Goal: Information Seeking & Learning: Learn about a topic

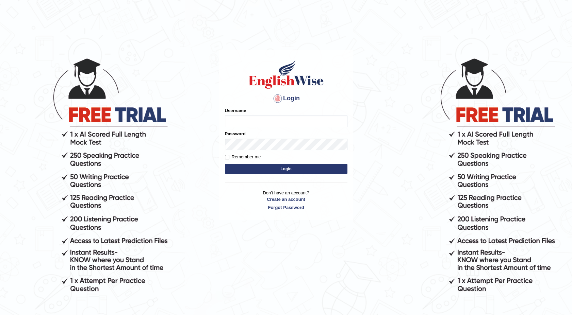
type input "maureen_parramatta"
click at [286, 168] on button "Login" at bounding box center [286, 169] width 123 height 10
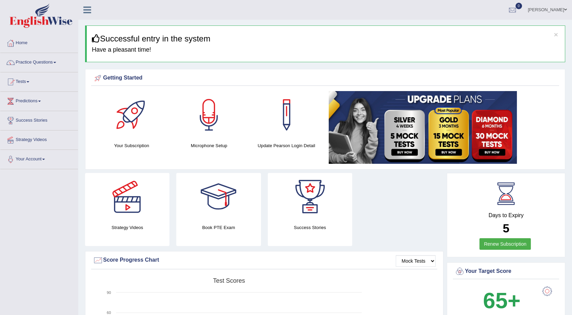
click at [57, 61] on link "Practice Questions" at bounding box center [39, 61] width 78 height 17
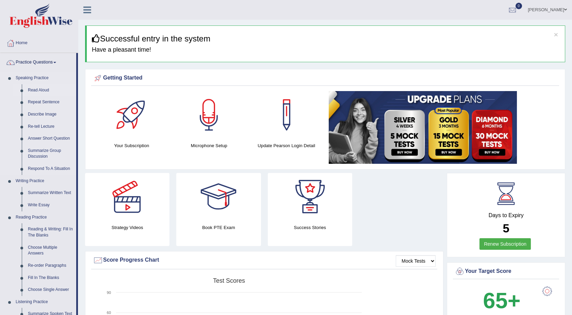
click at [39, 90] on link "Read Aloud" at bounding box center [50, 90] width 51 height 12
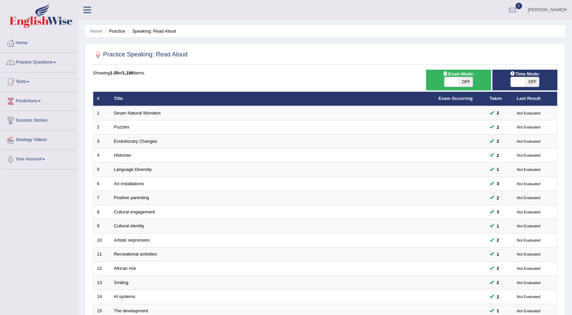
click at [465, 81] on span "OFF" at bounding box center [465, 82] width 14 height 10
checkbox input "true"
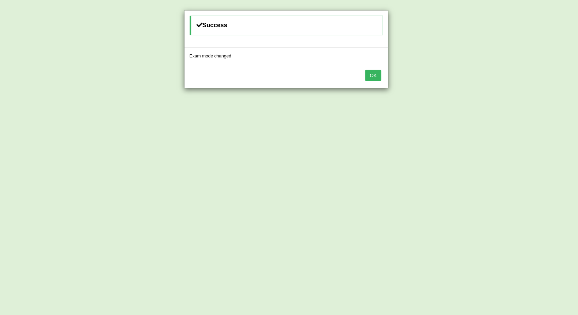
click at [374, 72] on button "OK" at bounding box center [373, 76] width 16 height 12
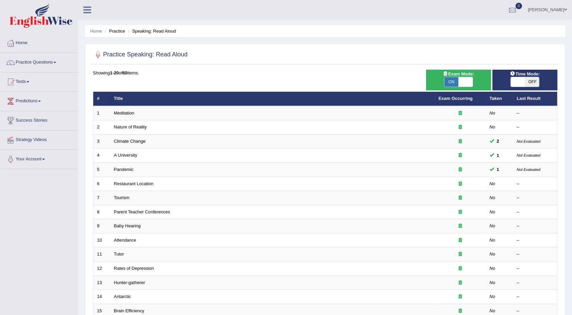
click at [529, 83] on span "OFF" at bounding box center [532, 82] width 14 height 10
checkbox input "true"
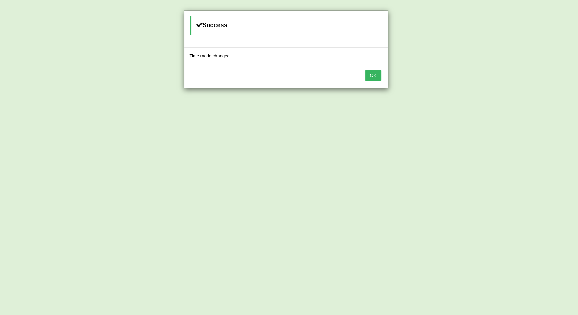
click at [371, 73] on button "OK" at bounding box center [373, 76] width 16 height 12
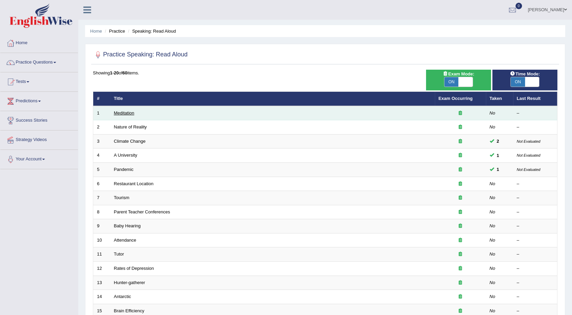
click at [127, 112] on link "Meditation" at bounding box center [124, 113] width 20 height 5
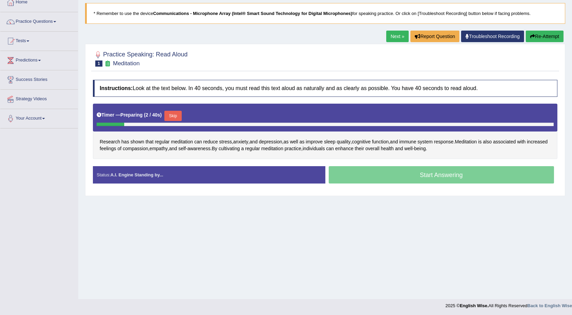
scroll to position [42, 0]
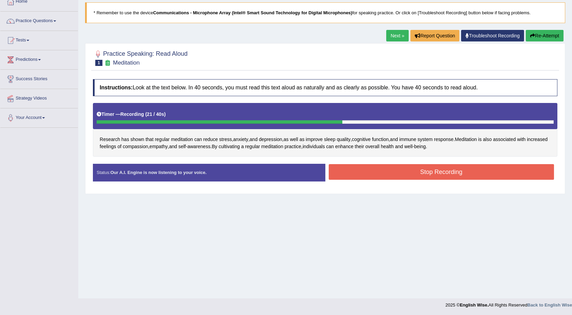
click at [385, 168] on button "Stop Recording" at bounding box center [442, 172] width 226 height 16
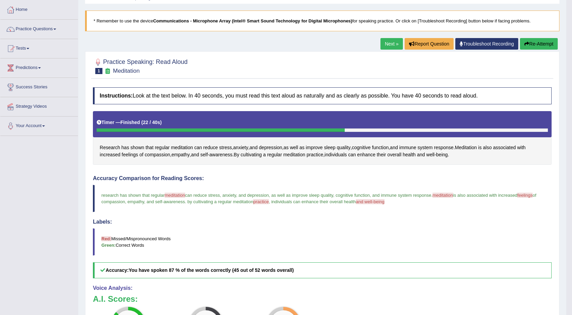
scroll to position [27, 0]
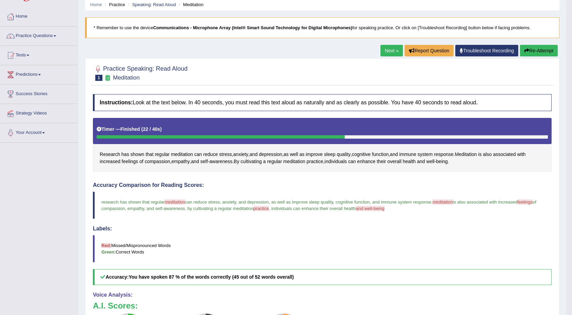
click at [388, 51] on link "Next »" at bounding box center [391, 51] width 22 height 12
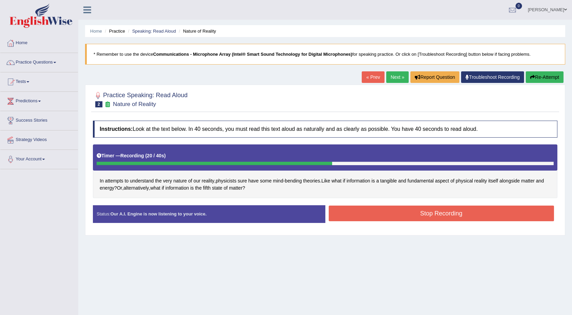
click at [392, 208] on button "Stop Recording" at bounding box center [442, 214] width 226 height 16
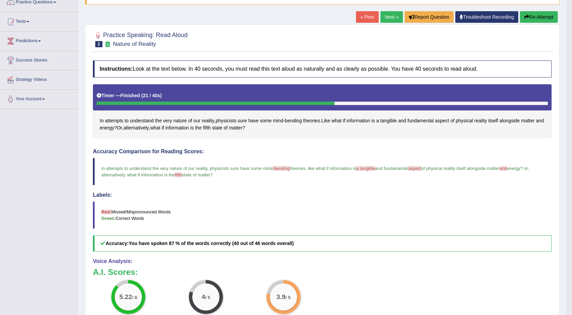
scroll to position [45, 0]
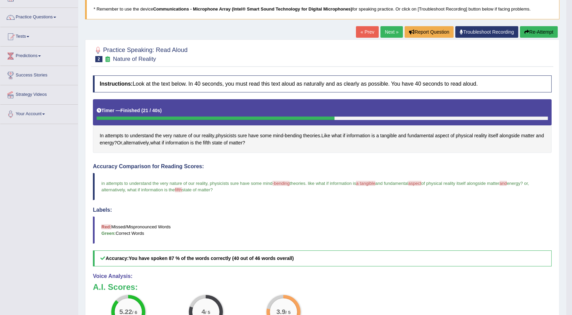
drag, startPoint x: 398, startPoint y: 11, endPoint x: 579, endPoint y: 75, distance: 191.8
click at [572, 75] on html "Toggle navigation Home Practice Questions Speaking Practice Read Aloud Repeat S…" at bounding box center [286, 112] width 572 height 315
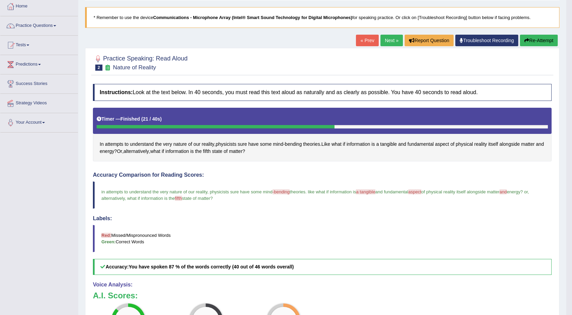
scroll to position [30, 0]
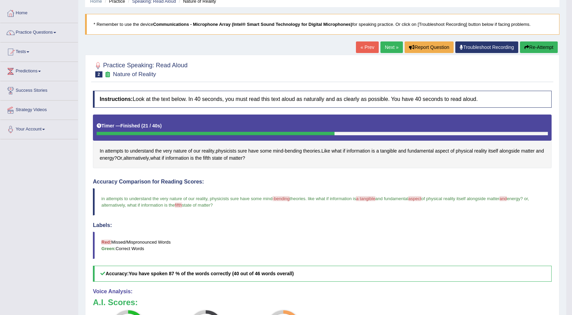
click at [384, 47] on link "Next »" at bounding box center [391, 48] width 22 height 12
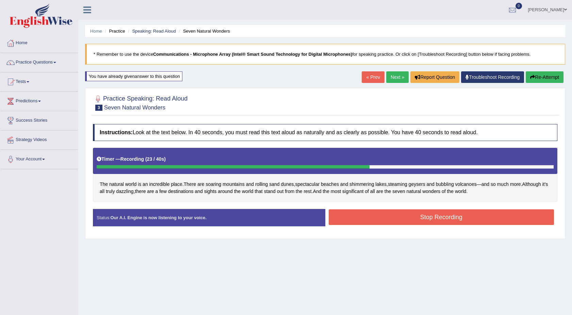
click at [451, 214] on button "Stop Recording" at bounding box center [442, 218] width 226 height 16
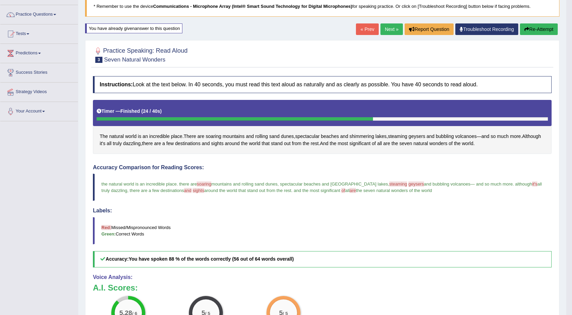
scroll to position [45, 0]
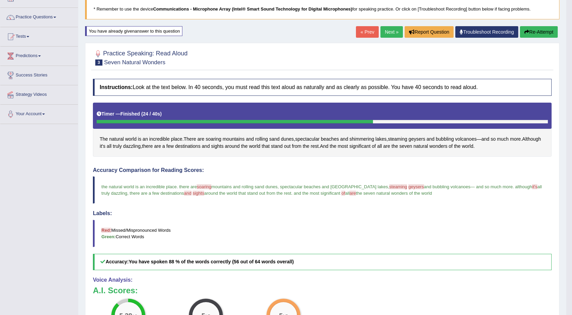
click at [389, 30] on link "Next »" at bounding box center [391, 32] width 22 height 12
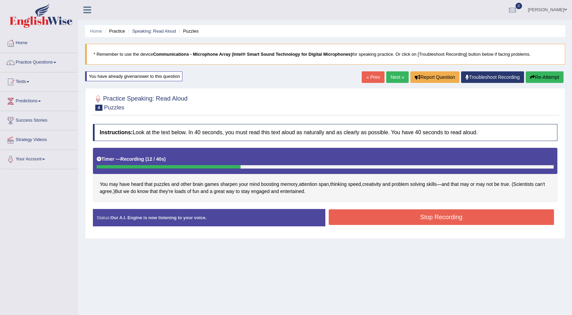
click at [502, 191] on div "You may have heard that puzzles and other brain games sharpen your mind boostin…" at bounding box center [325, 175] width 465 height 54
click at [346, 216] on button "Stop Recording" at bounding box center [442, 218] width 226 height 16
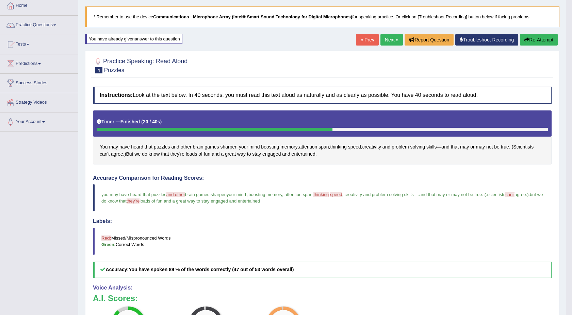
scroll to position [30, 0]
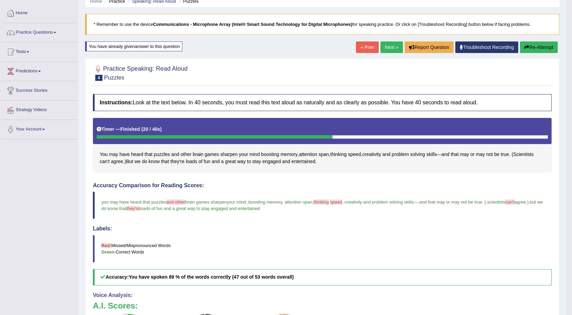
click at [386, 47] on link "Next »" at bounding box center [391, 48] width 22 height 12
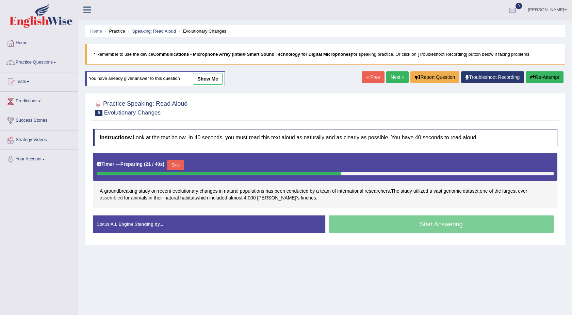
click at [115, 196] on span "assembled" at bounding box center [111, 198] width 23 height 7
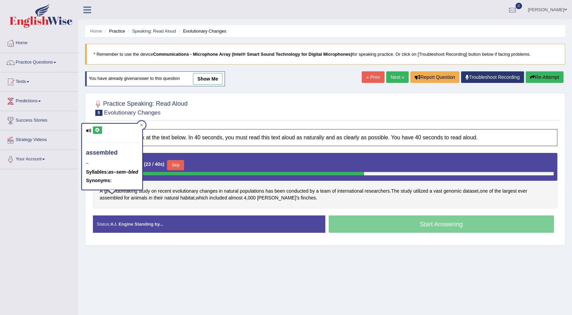
click at [124, 210] on div "Instructions: Look at the text below. In 40 seconds, you must read this text al…" at bounding box center [325, 184] width 468 height 116
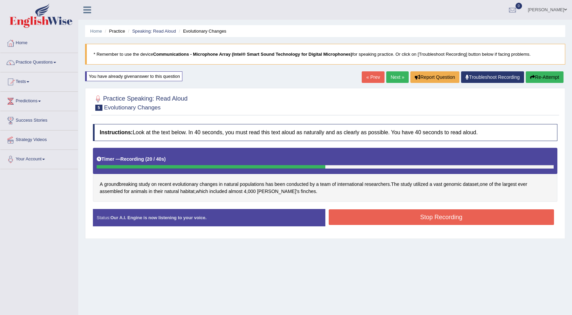
click at [340, 211] on button "Stop Recording" at bounding box center [442, 218] width 226 height 16
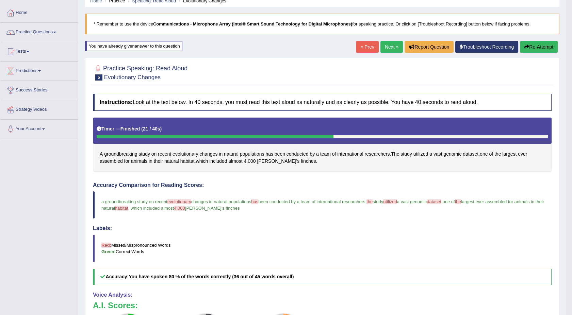
scroll to position [30, 0]
click at [384, 46] on link "Next »" at bounding box center [391, 48] width 22 height 12
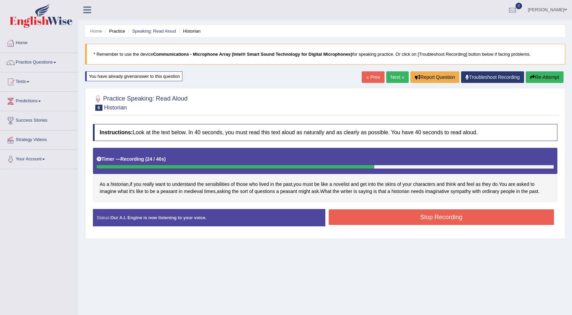
click at [457, 223] on button "Stop Recording" at bounding box center [442, 218] width 226 height 16
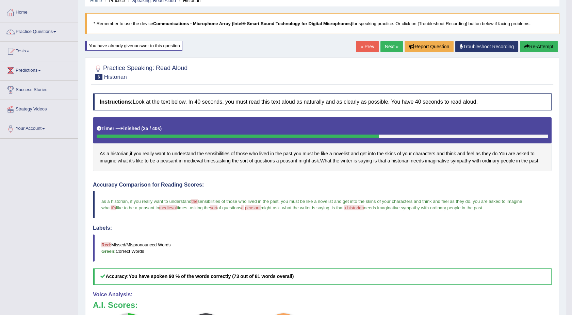
scroll to position [30, 0]
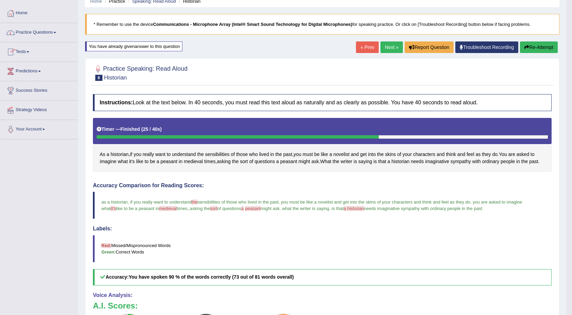
click at [56, 32] on span at bounding box center [54, 32] width 3 height 1
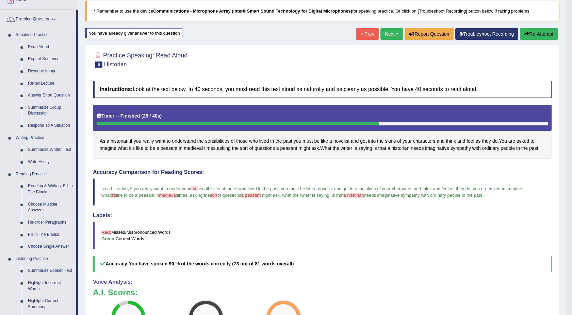
scroll to position [36, 0]
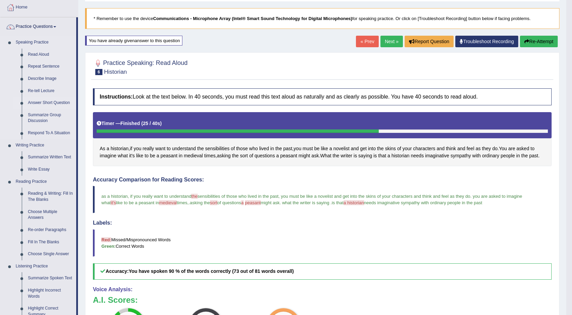
click at [41, 102] on link "Answer Short Question" at bounding box center [50, 103] width 51 height 12
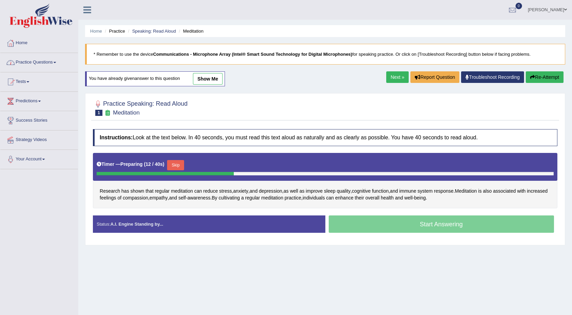
click at [54, 65] on link "Practice Questions" at bounding box center [39, 61] width 78 height 17
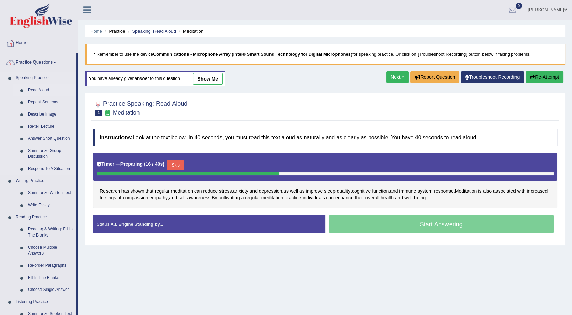
click at [39, 89] on link "Read Aloud" at bounding box center [50, 90] width 51 height 12
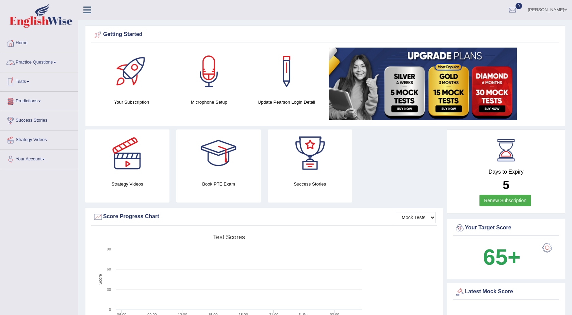
click at [54, 62] on link "Practice Questions" at bounding box center [39, 61] width 78 height 17
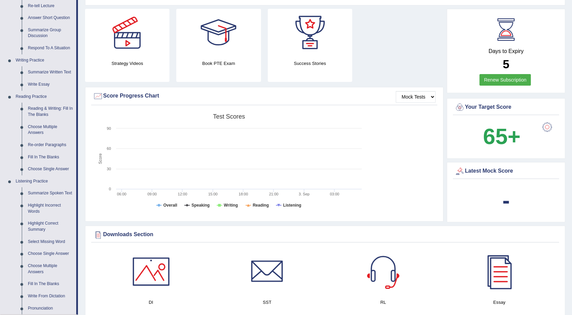
scroll to position [136, 0]
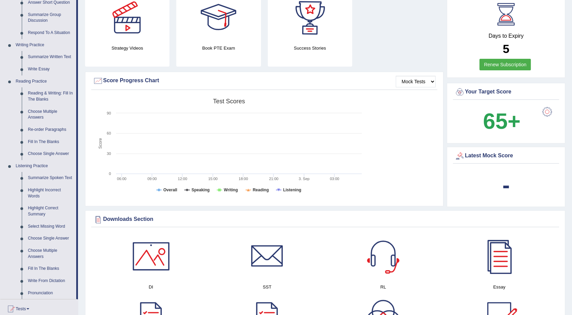
click at [495, 66] on link "Renew Subscription" at bounding box center [505, 65] width 51 height 12
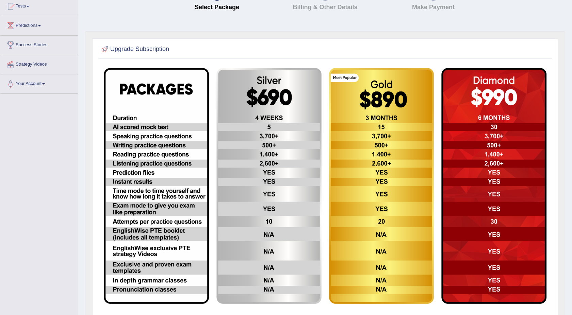
scroll to position [91, 0]
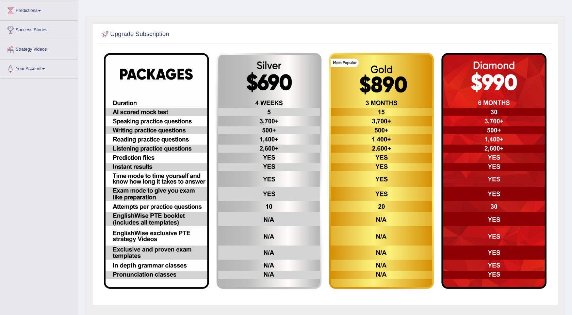
drag, startPoint x: 0, startPoint y: 0, endPoint x: 495, endPoint y: 66, distance: 499.6
click at [495, 66] on img at bounding box center [493, 171] width 105 height 236
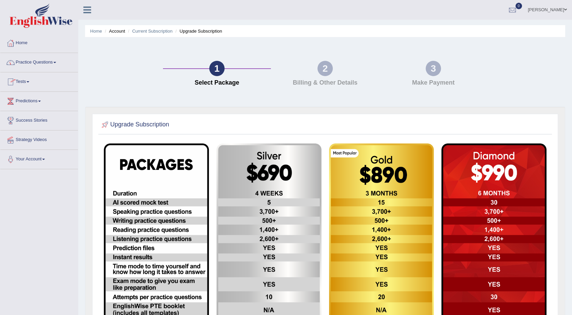
click at [54, 62] on link "Practice Questions" at bounding box center [39, 61] width 78 height 17
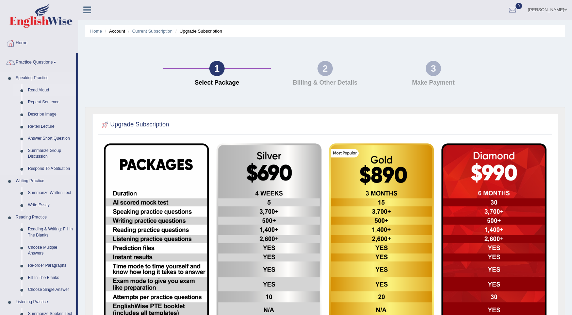
click at [37, 91] on link "Read Aloud" at bounding box center [50, 90] width 51 height 12
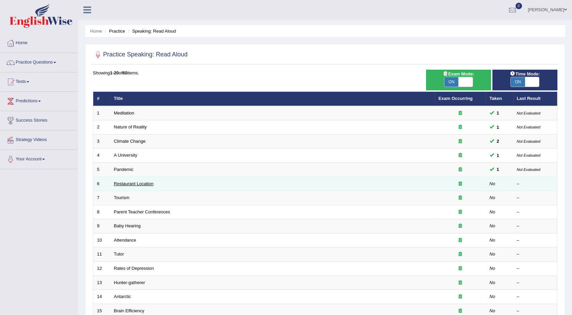
click at [128, 182] on link "Restaurant Location" at bounding box center [133, 183] width 39 height 5
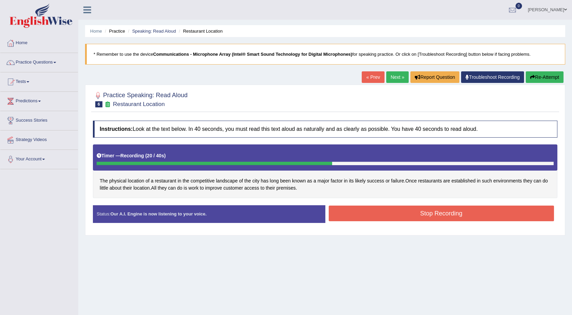
click at [339, 216] on button "Stop Recording" at bounding box center [442, 214] width 226 height 16
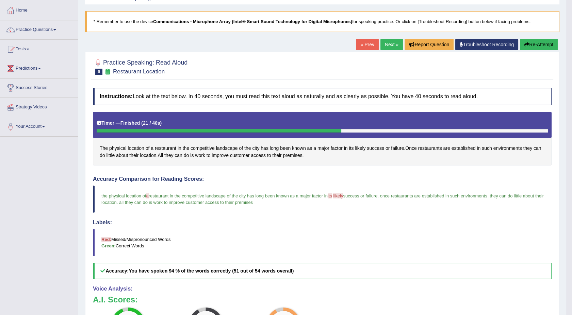
scroll to position [30, 0]
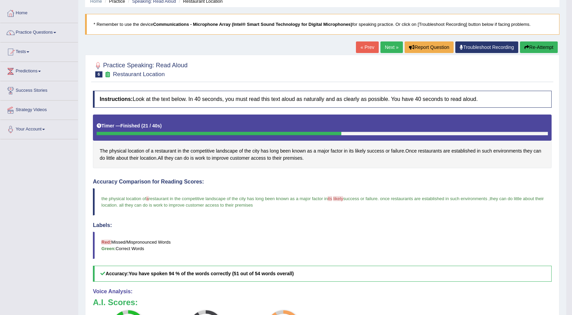
click at [391, 46] on link "Next »" at bounding box center [391, 48] width 22 height 12
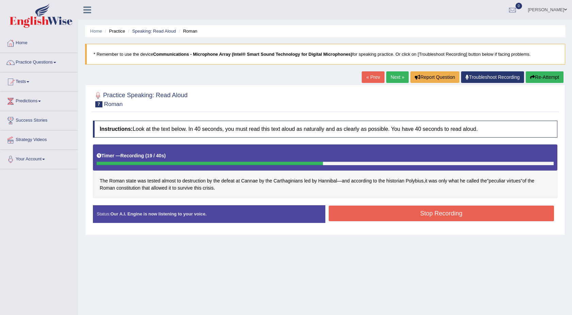
click at [365, 218] on button "Stop Recording" at bounding box center [442, 214] width 226 height 16
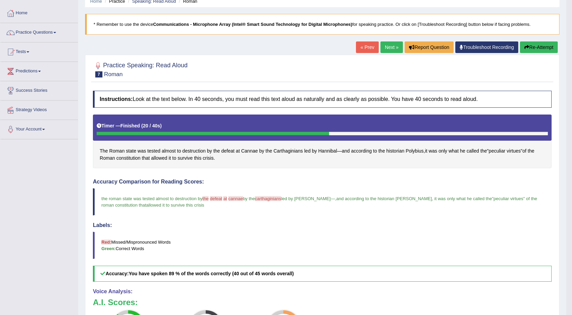
scroll to position [15, 0]
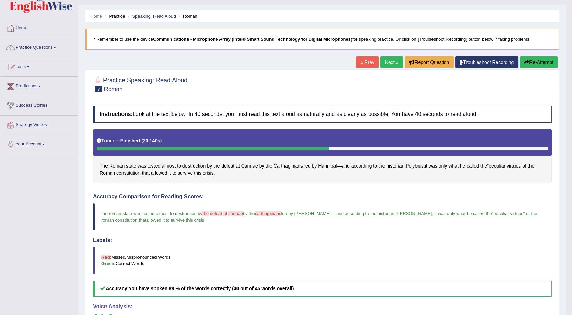
click at [384, 62] on link "Next »" at bounding box center [391, 62] width 22 height 12
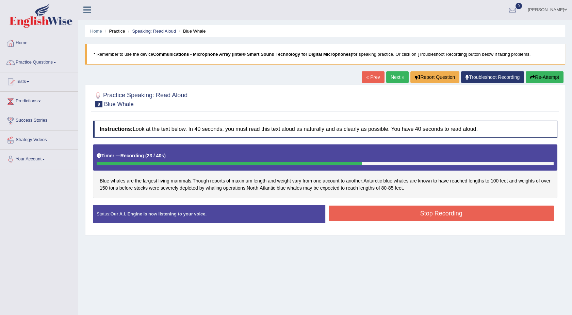
click at [395, 210] on button "Stop Recording" at bounding box center [442, 214] width 226 height 16
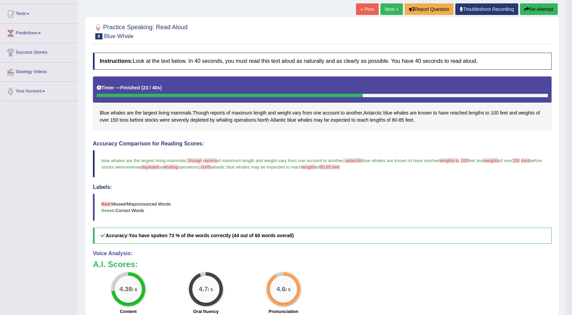
scroll to position [76, 0]
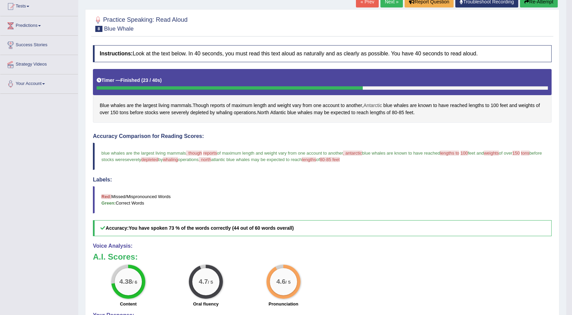
click at [370, 106] on span "Antarctic" at bounding box center [372, 105] width 18 height 7
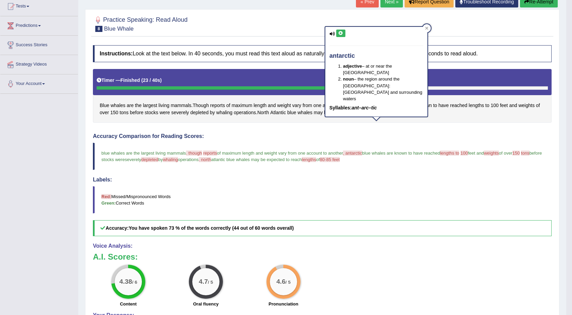
click at [340, 33] on icon at bounding box center [340, 33] width 5 height 4
click at [331, 34] on icon at bounding box center [331, 34] width 5 height 4
drag, startPoint x: 345, startPoint y: 187, endPoint x: 375, endPoint y: 72, distance: 119.2
click at [375, 72] on body "Toggle navigation Home Practice Questions Speaking Practice Read Aloud Repeat S…" at bounding box center [286, 81] width 572 height 315
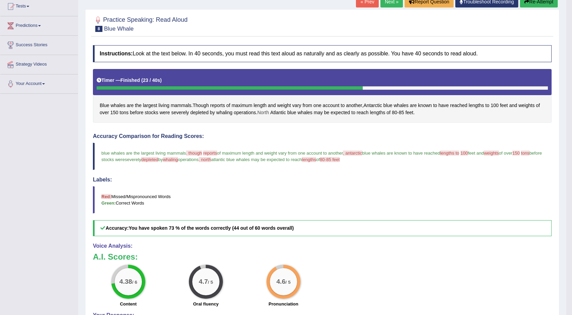
click at [264, 114] on span "North" at bounding box center [263, 112] width 12 height 7
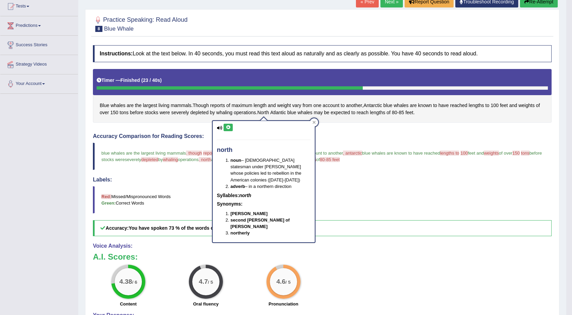
click at [217, 129] on icon at bounding box center [219, 128] width 5 height 4
click at [227, 128] on icon at bounding box center [228, 128] width 5 height 4
click at [312, 121] on div at bounding box center [314, 122] width 8 height 8
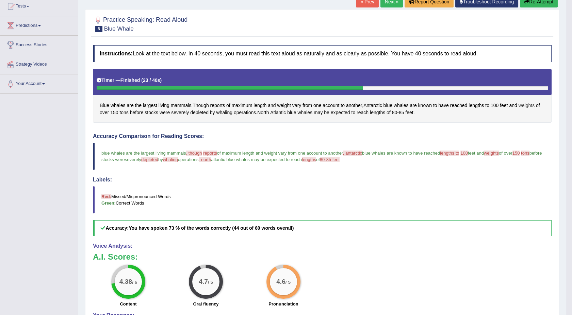
click at [528, 104] on span "weights" at bounding box center [527, 105] width 16 height 7
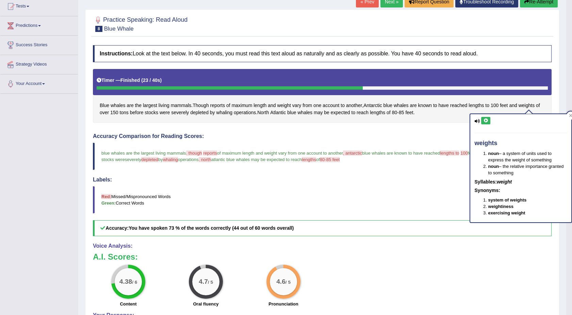
click at [485, 122] on icon at bounding box center [485, 121] width 5 height 4
click at [485, 120] on icon at bounding box center [485, 121] width 5 height 4
click at [570, 115] on icon at bounding box center [570, 115] width 3 height 3
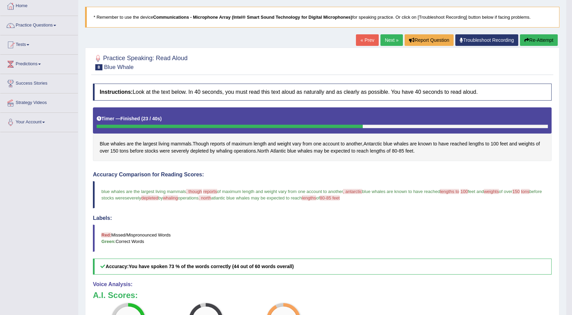
scroll to position [30, 0]
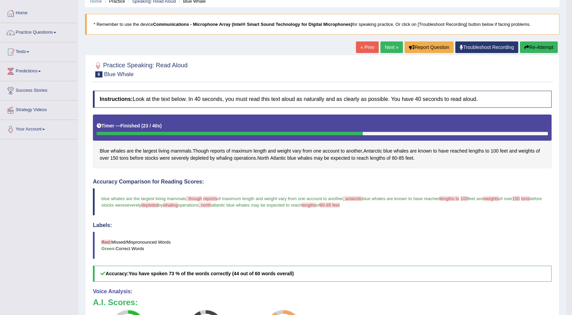
click at [383, 43] on link "Next »" at bounding box center [391, 48] width 22 height 12
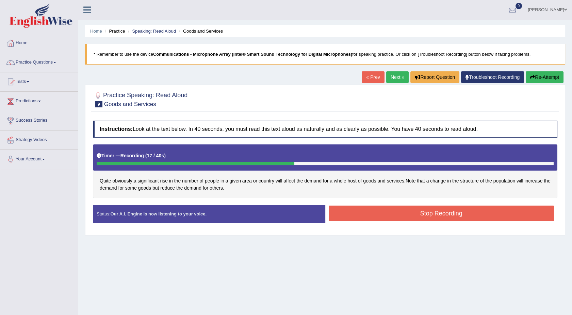
click at [337, 216] on button "Stop Recording" at bounding box center [442, 214] width 226 height 16
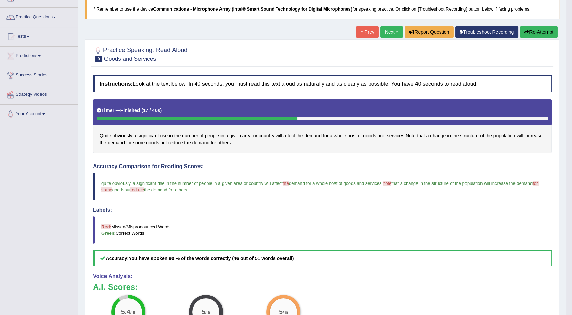
scroll to position [60, 0]
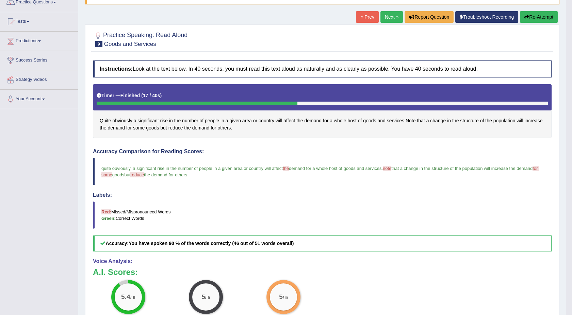
click at [337, 216] on blockquote "Red: Missed/Mispronounced Words Green: Correct Words" at bounding box center [322, 215] width 459 height 27
click at [387, 12] on link "Next »" at bounding box center [391, 17] width 22 height 12
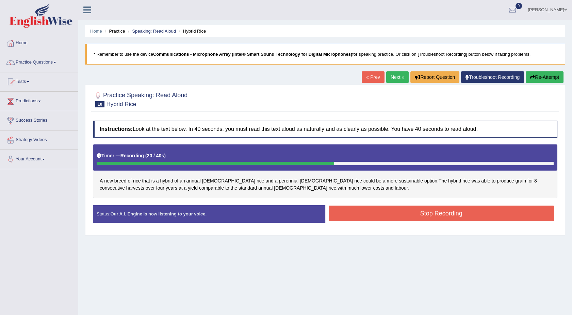
click at [357, 218] on button "Stop Recording" at bounding box center [442, 214] width 226 height 16
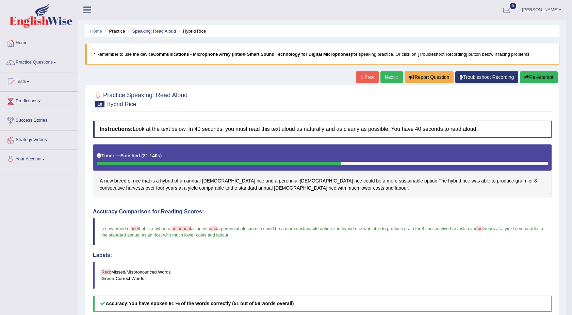
click at [55, 63] on link "Practice Questions" at bounding box center [39, 61] width 78 height 17
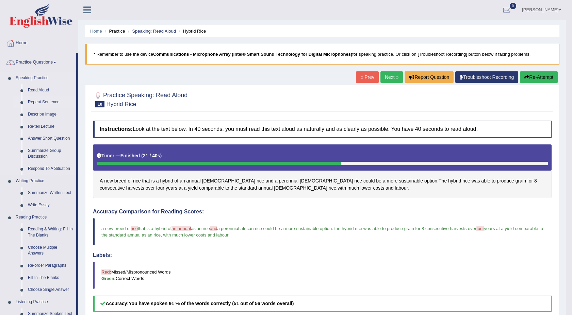
click at [46, 101] on link "Repeat Sentence" at bounding box center [50, 102] width 51 height 12
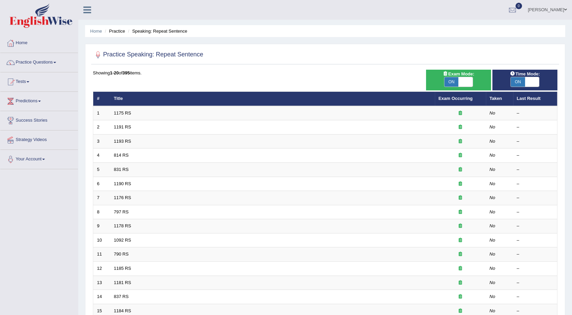
click at [40, 102] on link "Predictions" at bounding box center [39, 100] width 78 height 17
click at [43, 99] on link "Predictions" at bounding box center [38, 100] width 76 height 17
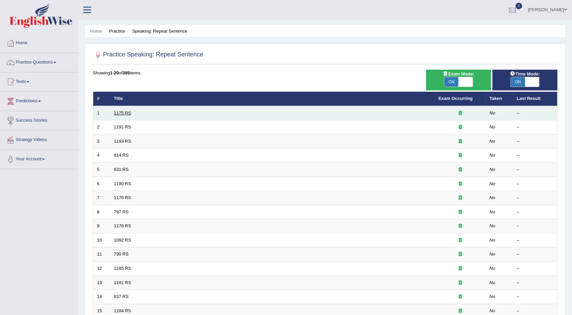
click at [119, 111] on link "1175 RS" at bounding box center [122, 113] width 17 height 5
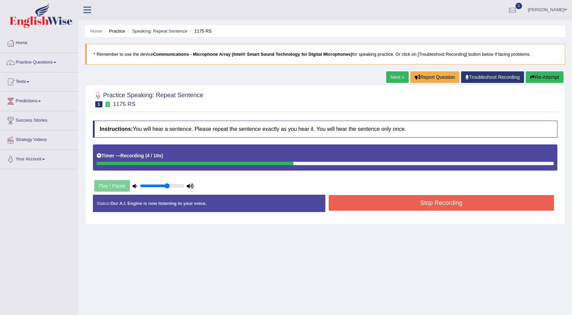
click at [365, 208] on button "Stop Recording" at bounding box center [442, 203] width 226 height 16
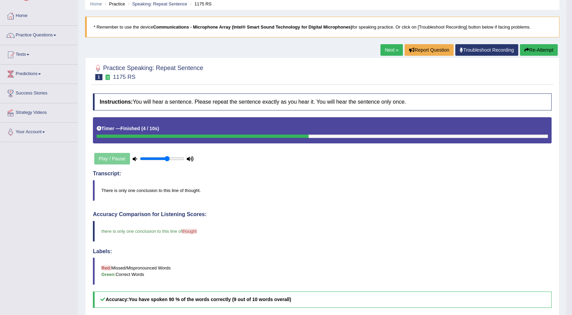
scroll to position [20, 0]
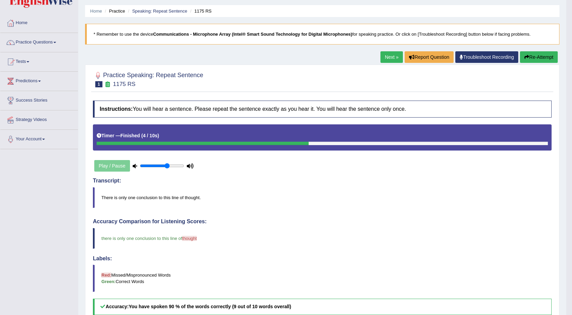
click at [385, 57] on link "Next »" at bounding box center [391, 57] width 22 height 12
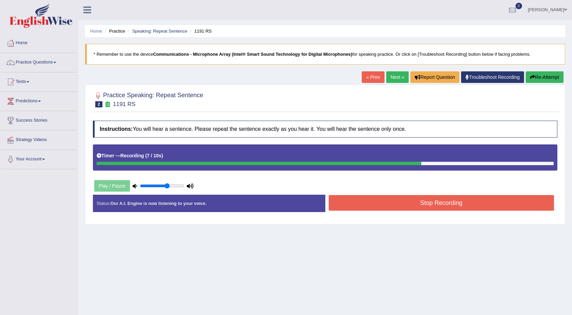
click at [476, 204] on button "Stop Recording" at bounding box center [442, 203] width 226 height 16
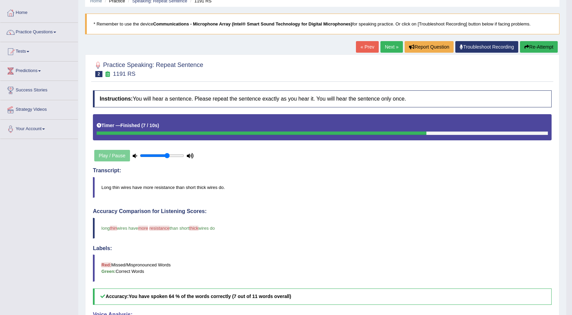
scroll to position [30, 0]
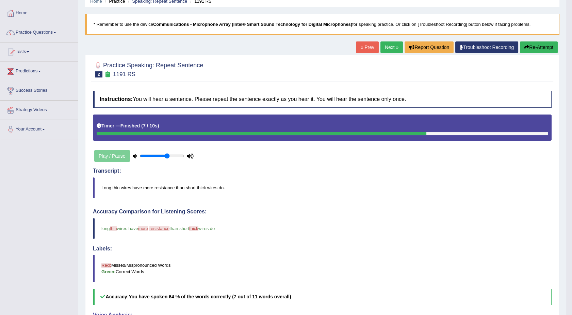
click at [385, 47] on link "Next »" at bounding box center [391, 48] width 22 height 12
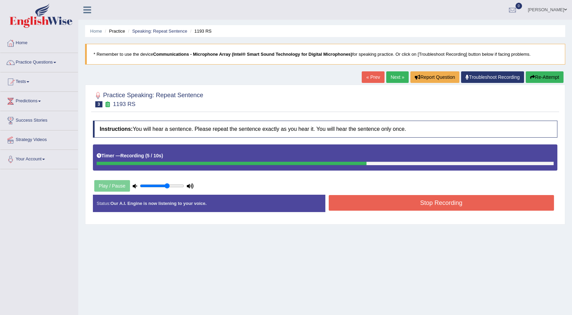
click at [365, 201] on button "Stop Recording" at bounding box center [442, 203] width 226 height 16
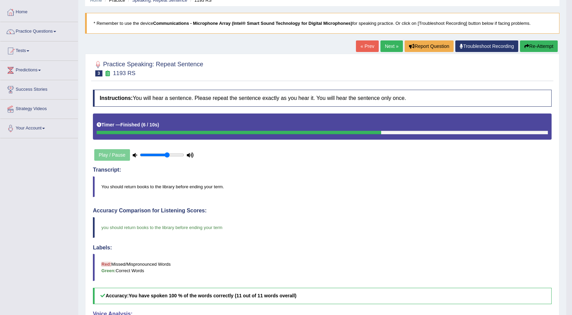
scroll to position [30, 0]
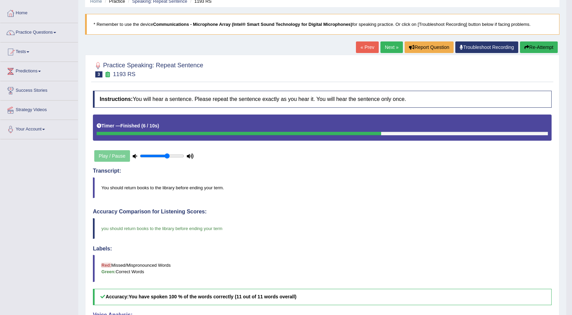
click at [387, 48] on link "Next »" at bounding box center [391, 48] width 22 height 12
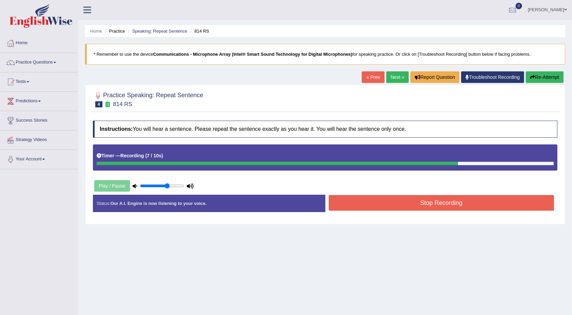
click at [380, 202] on button "Stop Recording" at bounding box center [442, 203] width 226 height 16
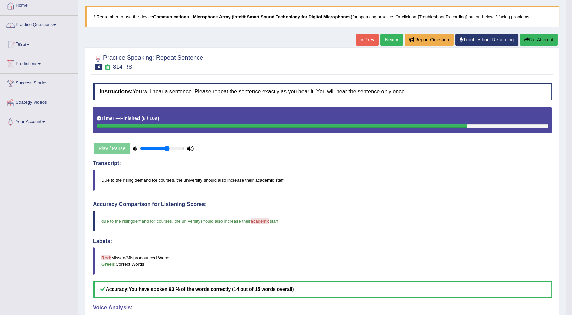
scroll to position [37, 0]
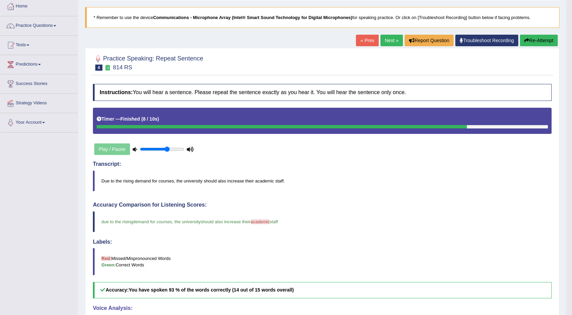
click at [382, 42] on link "Next »" at bounding box center [391, 41] width 22 height 12
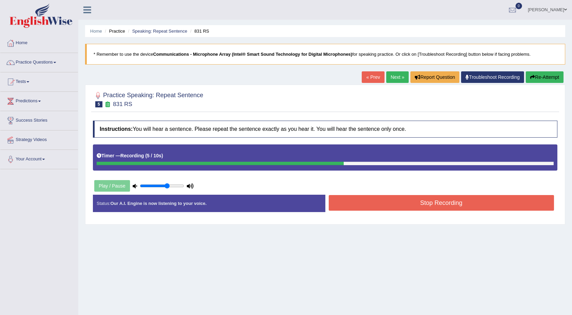
click at [452, 201] on button "Stop Recording" at bounding box center [442, 203] width 226 height 16
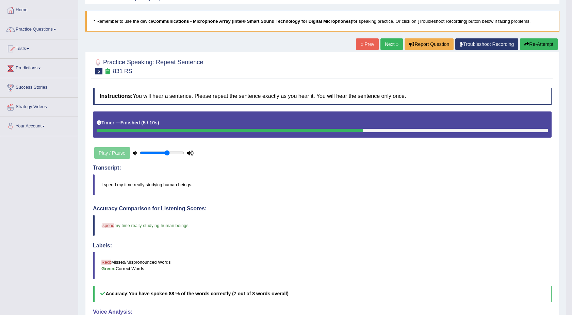
scroll to position [30, 0]
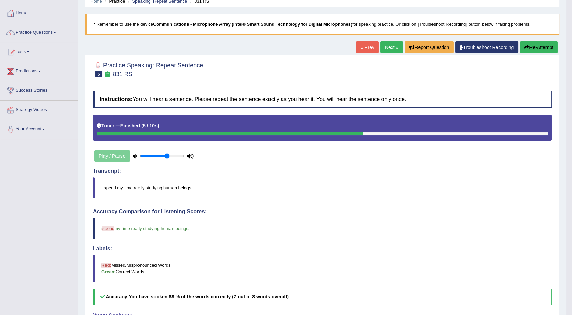
click at [387, 47] on link "Next »" at bounding box center [391, 48] width 22 height 12
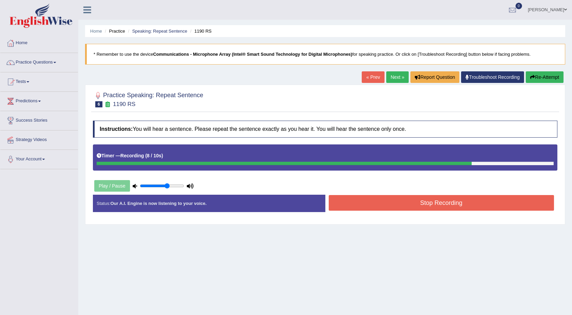
click at [401, 197] on button "Stop Recording" at bounding box center [442, 203] width 226 height 16
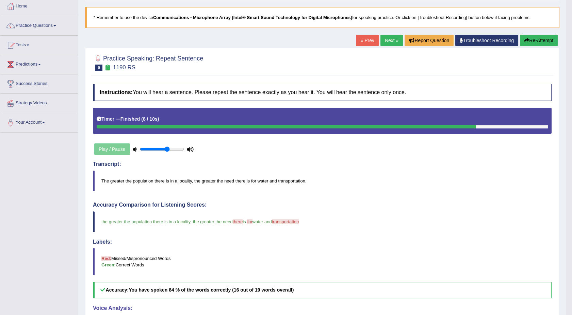
scroll to position [30, 0]
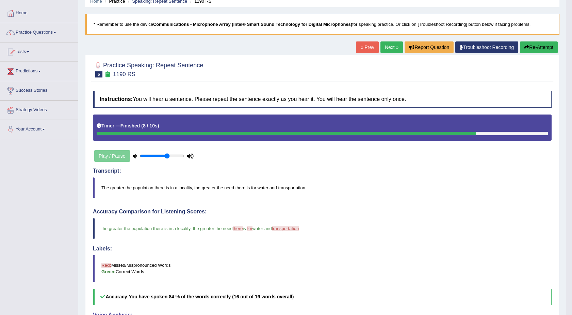
click at [389, 48] on link "Next »" at bounding box center [391, 48] width 22 height 12
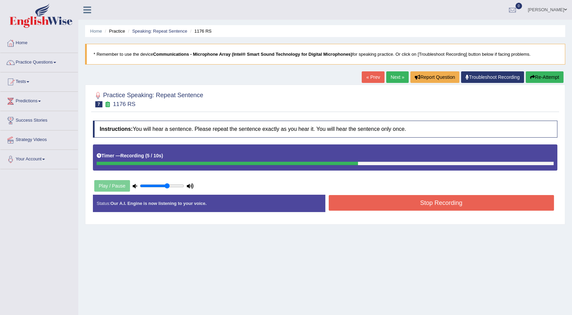
click at [403, 200] on button "Stop Recording" at bounding box center [442, 203] width 226 height 16
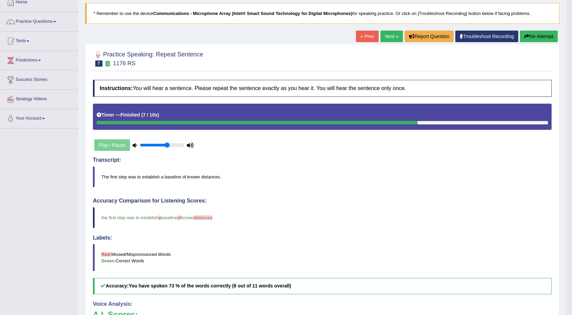
scroll to position [30, 0]
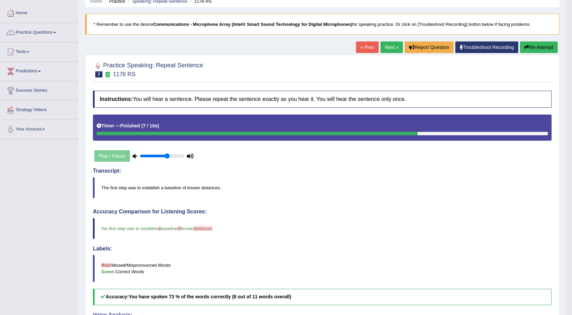
click at [385, 45] on link "Next »" at bounding box center [391, 48] width 22 height 12
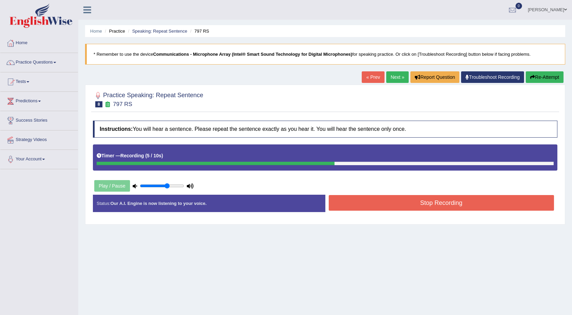
click at [427, 205] on button "Stop Recording" at bounding box center [442, 203] width 226 height 16
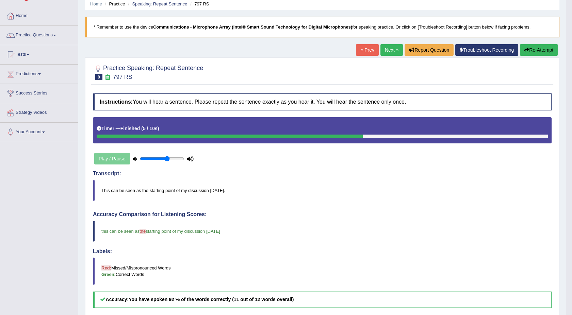
scroll to position [25, 0]
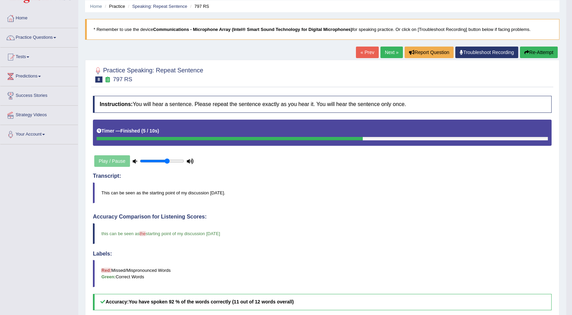
click at [385, 50] on link "Next »" at bounding box center [391, 53] width 22 height 12
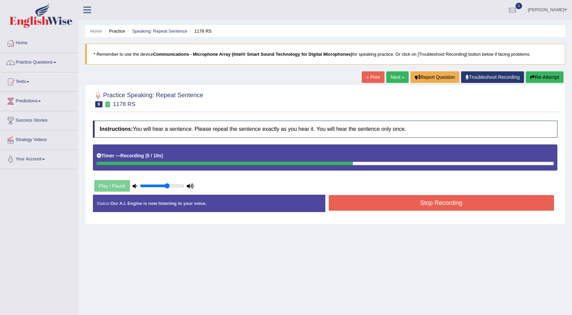
click at [500, 196] on button "Stop Recording" at bounding box center [442, 203] width 226 height 16
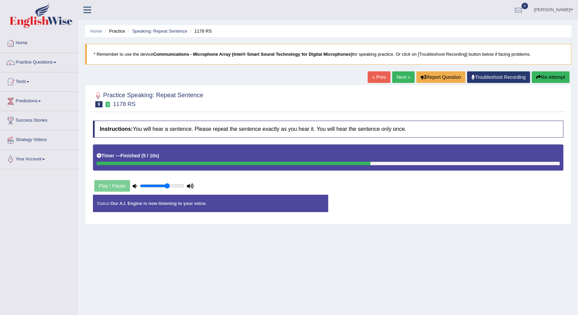
click at [500, 196] on div "Instructions: You will hear a sentence. Please repeat the sentence exactly as y…" at bounding box center [328, 169] width 474 height 104
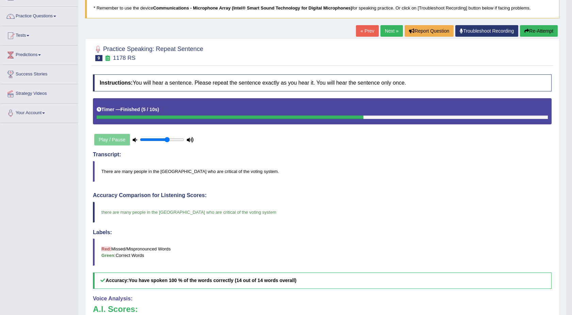
scroll to position [45, 0]
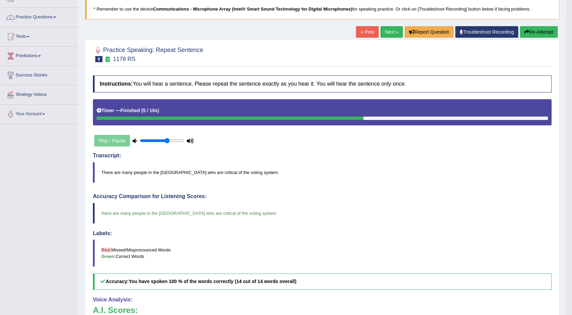
click at [391, 32] on link "Next »" at bounding box center [391, 32] width 22 height 12
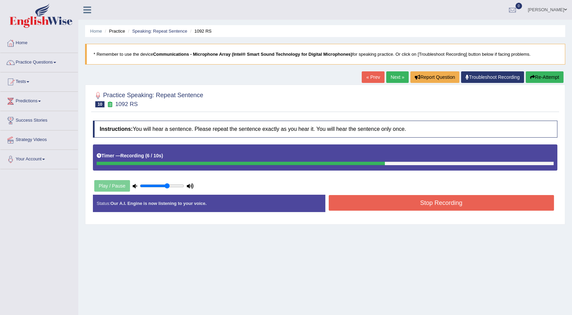
click at [387, 199] on button "Stop Recording" at bounding box center [442, 203] width 226 height 16
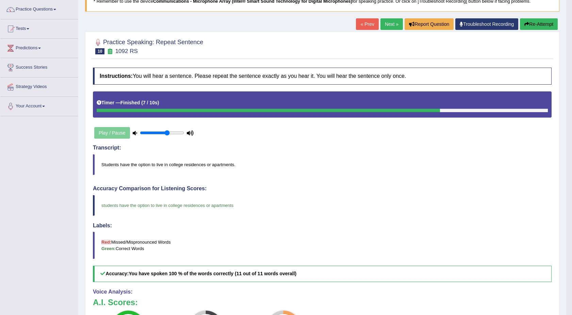
scroll to position [40, 0]
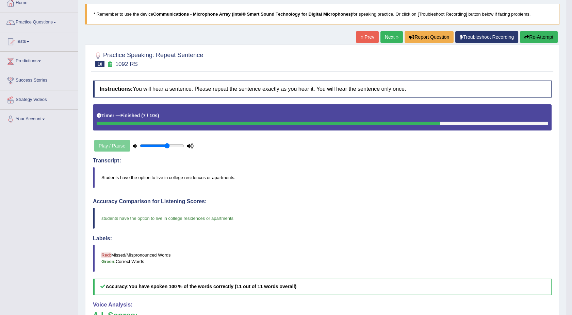
click at [385, 39] on link "Next »" at bounding box center [391, 37] width 22 height 12
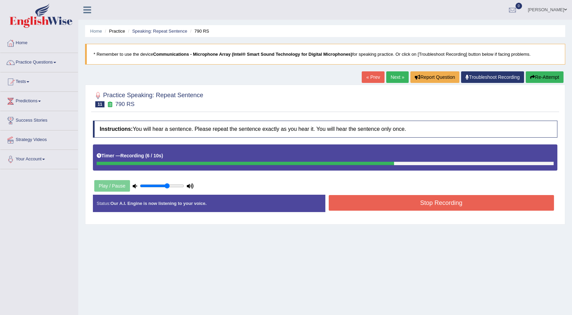
click at [377, 199] on button "Stop Recording" at bounding box center [442, 203] width 226 height 16
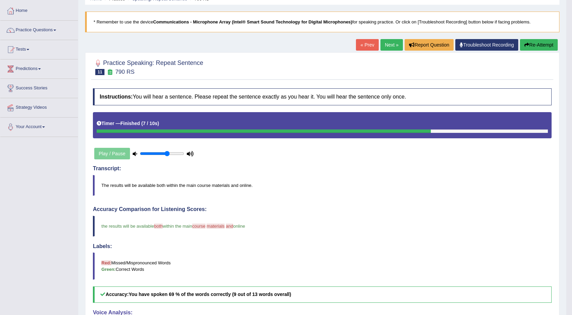
scroll to position [30, 0]
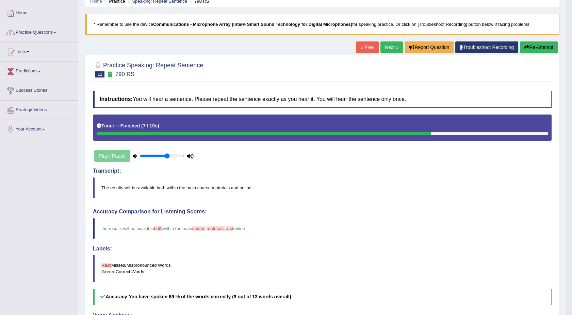
click at [386, 46] on link "Next »" at bounding box center [391, 48] width 22 height 12
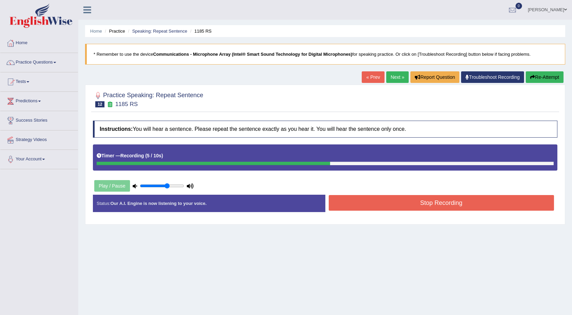
click at [464, 205] on button "Stop Recording" at bounding box center [442, 203] width 226 height 16
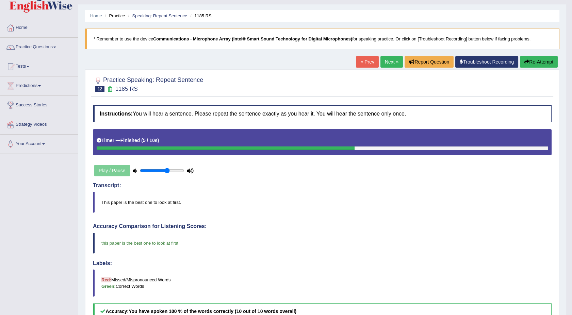
scroll to position [15, 0]
click at [384, 59] on link "Next »" at bounding box center [391, 62] width 22 height 12
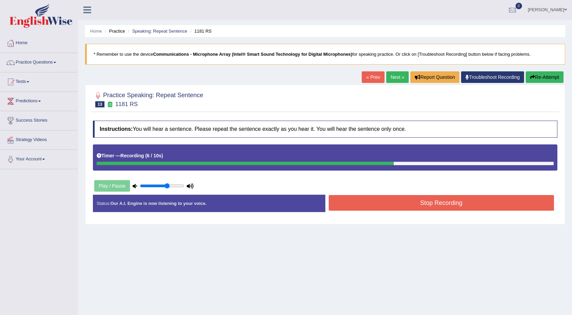
click at [400, 201] on button "Stop Recording" at bounding box center [442, 203] width 226 height 16
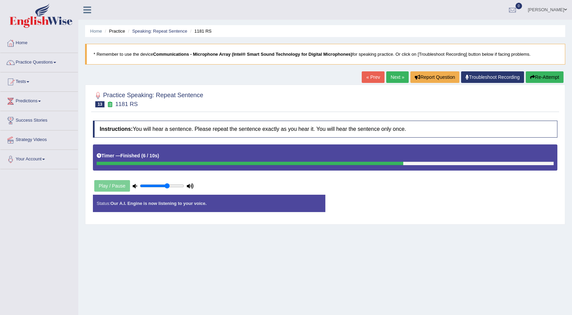
click at [400, 201] on div "Status: Our A.I. Engine is now listening to your voice. Start Answering Stop Re…" at bounding box center [325, 207] width 465 height 24
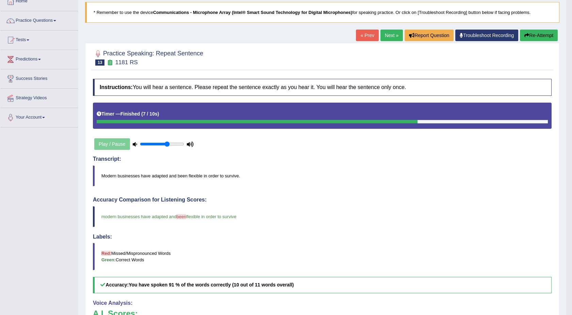
scroll to position [35, 0]
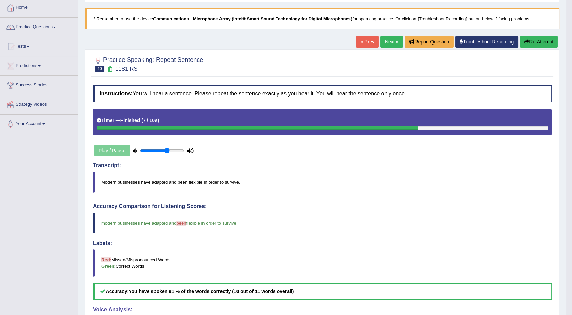
click at [388, 43] on link "Next »" at bounding box center [391, 42] width 22 height 12
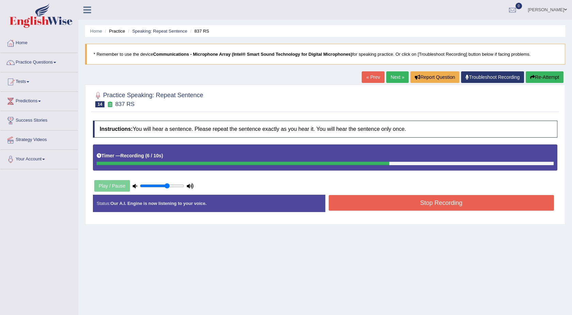
click at [414, 209] on button "Stop Recording" at bounding box center [442, 203] width 226 height 16
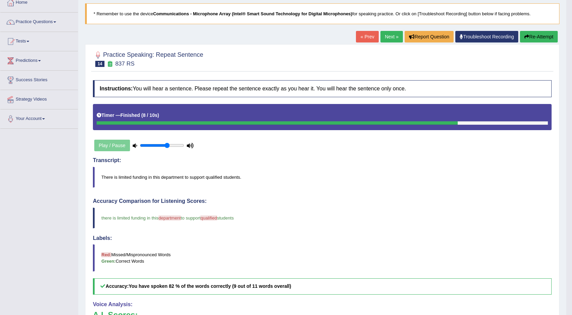
scroll to position [40, 0]
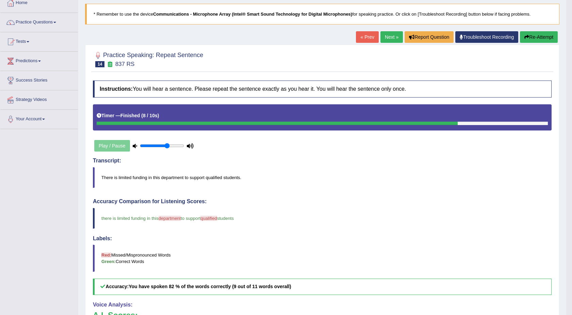
click at [393, 37] on link "Next »" at bounding box center [391, 37] width 22 height 12
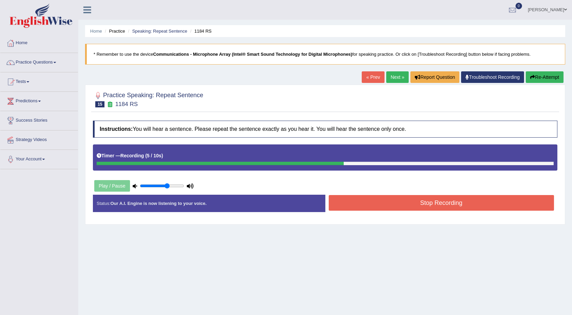
click at [509, 202] on button "Stop Recording" at bounding box center [442, 203] width 226 height 16
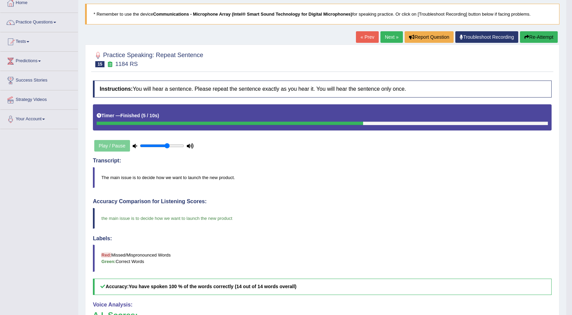
scroll to position [30, 0]
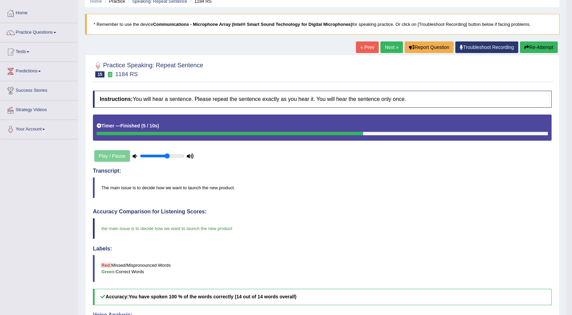
click at [391, 45] on link "Next »" at bounding box center [391, 48] width 22 height 12
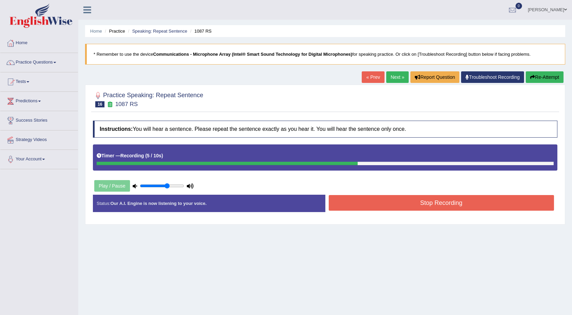
click at [409, 208] on button "Stop Recording" at bounding box center [442, 203] width 226 height 16
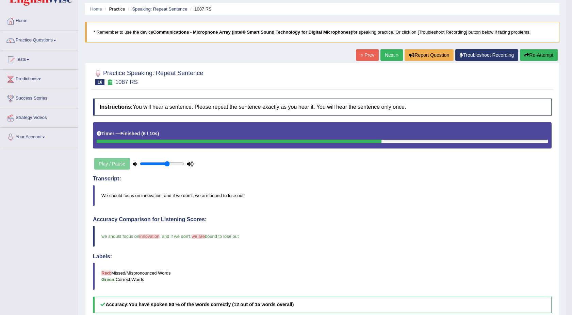
scroll to position [22, 0]
click at [389, 56] on link "Next »" at bounding box center [391, 56] width 22 height 12
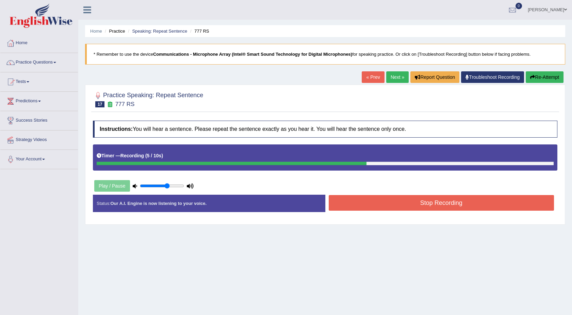
drag, startPoint x: 412, startPoint y: 194, endPoint x: 408, endPoint y: 206, distance: 11.8
click at [408, 206] on div "Instructions: You will hear a sentence. Please repeat the sentence exactly as y…" at bounding box center [325, 169] width 468 height 104
click at [408, 206] on button "Stop Recording" at bounding box center [442, 203] width 226 height 16
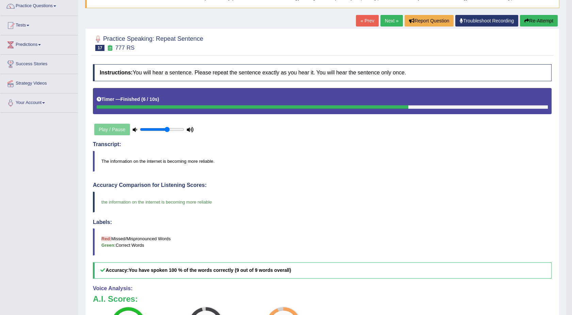
scroll to position [45, 0]
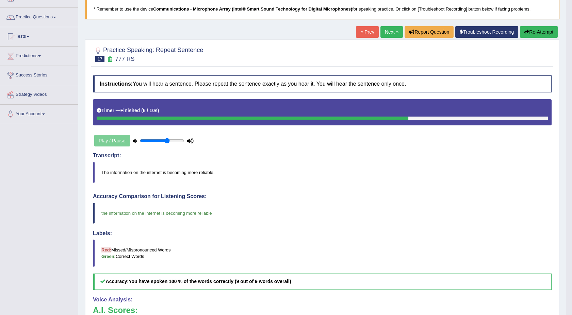
click at [387, 33] on link "Next »" at bounding box center [391, 32] width 22 height 12
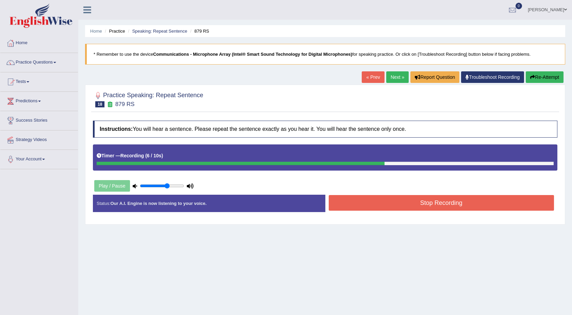
click at [430, 205] on button "Stop Recording" at bounding box center [442, 203] width 226 height 16
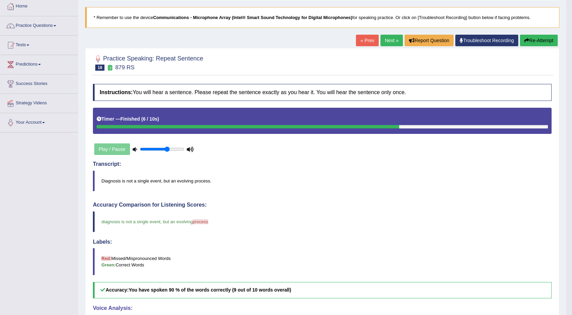
scroll to position [30, 0]
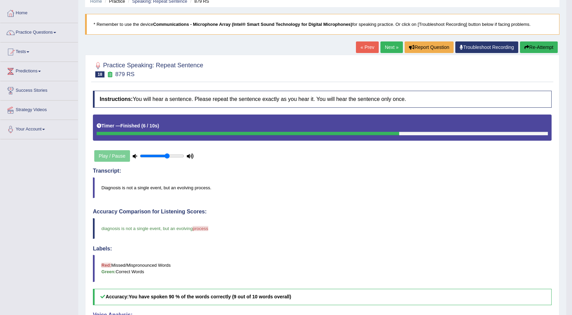
click at [387, 45] on link "Next »" at bounding box center [391, 48] width 22 height 12
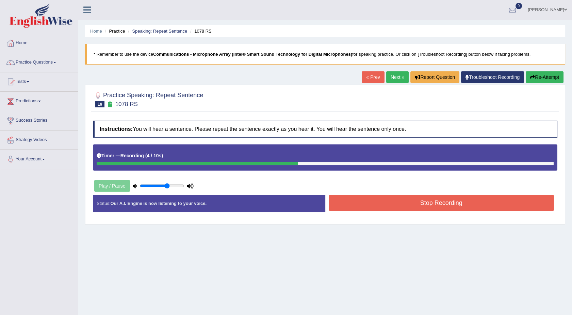
click at [396, 204] on button "Stop Recording" at bounding box center [442, 203] width 226 height 16
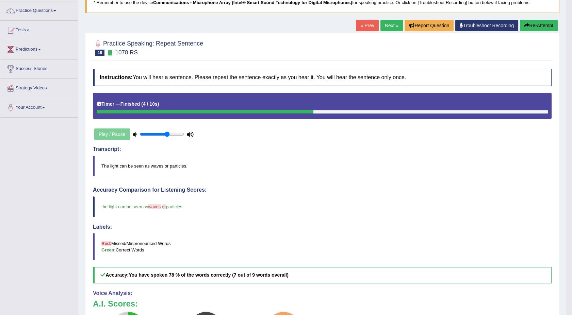
scroll to position [45, 0]
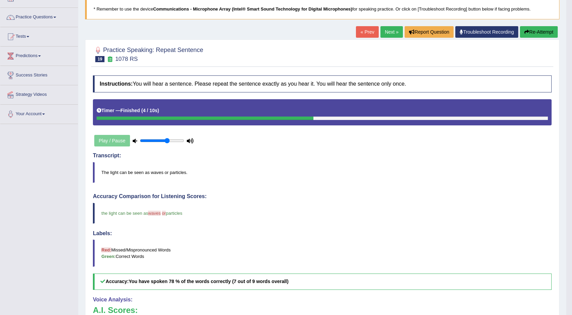
click at [387, 30] on link "Next »" at bounding box center [391, 32] width 22 height 12
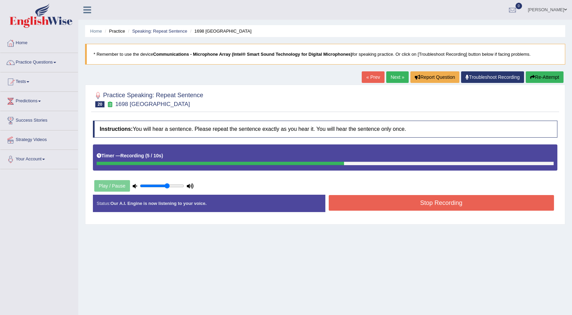
click at [388, 206] on button "Stop Recording" at bounding box center [442, 203] width 226 height 16
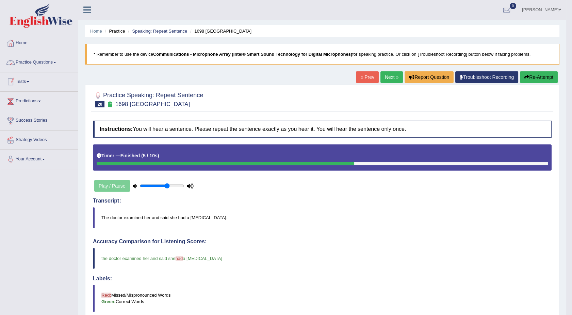
click at [55, 64] on link "Practice Questions" at bounding box center [39, 61] width 78 height 17
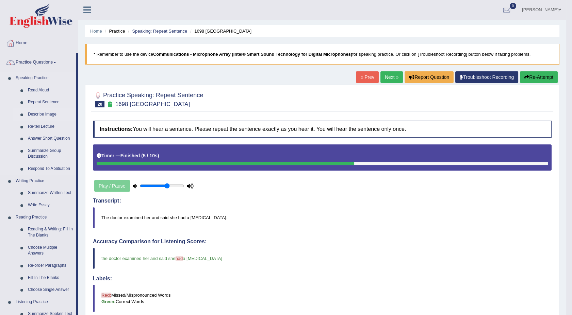
click at [44, 111] on link "Describe Image" at bounding box center [50, 115] width 51 height 12
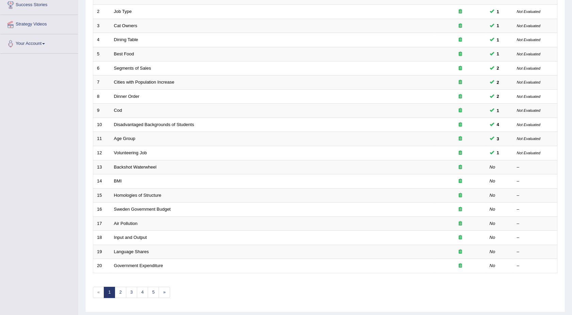
scroll to position [134, 0]
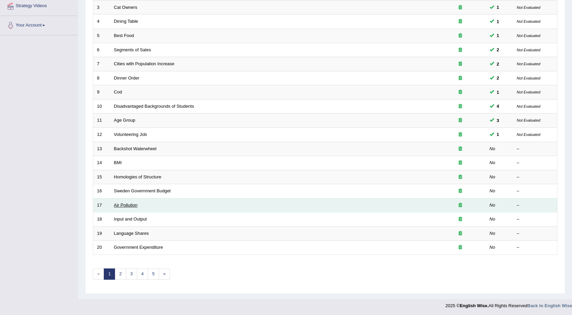
click at [125, 203] on link "Air Pollution" at bounding box center [125, 205] width 23 height 5
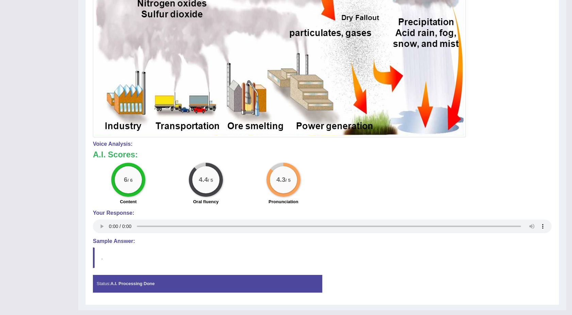
scroll to position [257, 0]
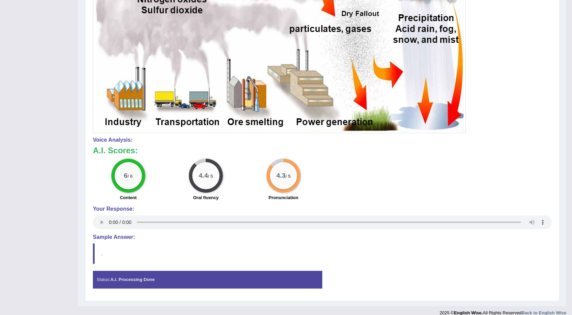
drag, startPoint x: 571, startPoint y: 4, endPoint x: 575, endPoint y: 3, distance: 3.9
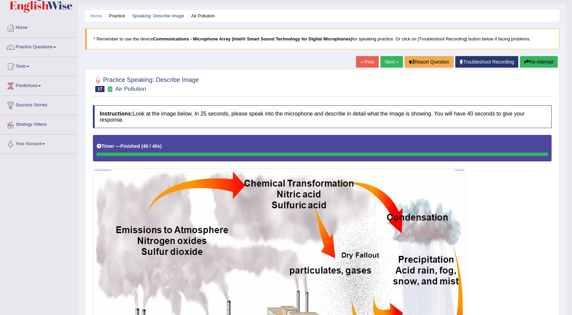
scroll to position [0, 0]
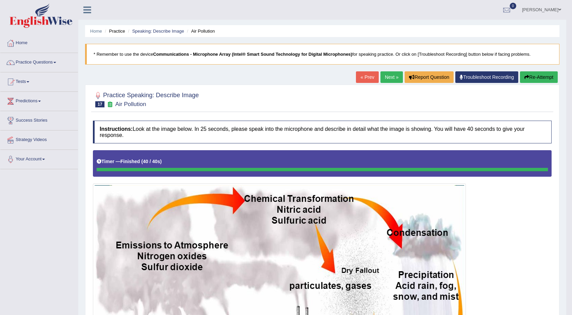
click at [389, 74] on link "Next »" at bounding box center [391, 77] width 22 height 12
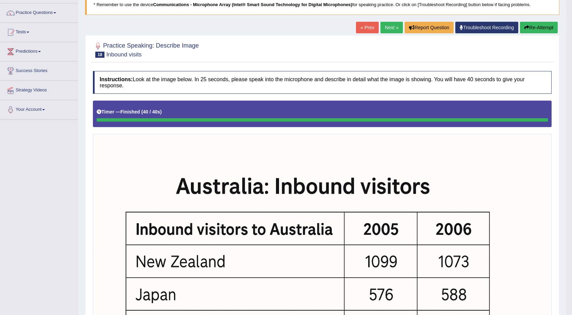
scroll to position [35, 0]
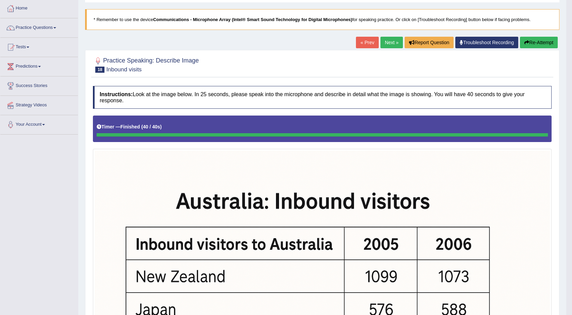
click at [542, 42] on button "Re-Attempt" at bounding box center [539, 43] width 38 height 12
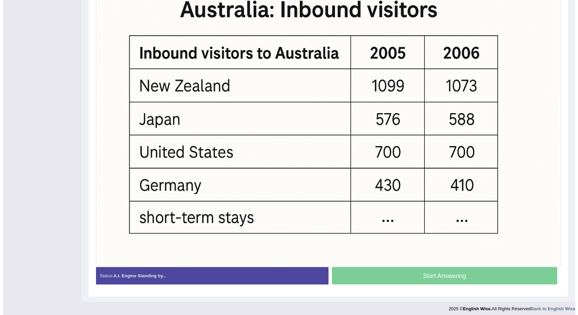
scroll to position [225, 0]
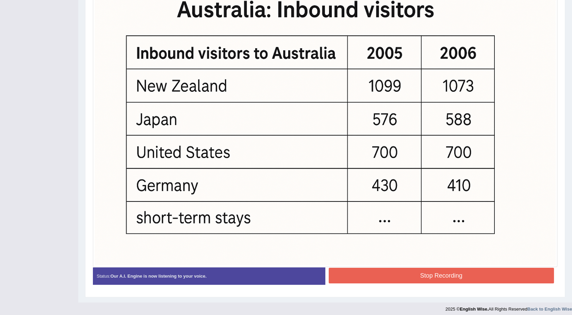
click at [445, 268] on button "Stop Recording" at bounding box center [442, 276] width 226 height 16
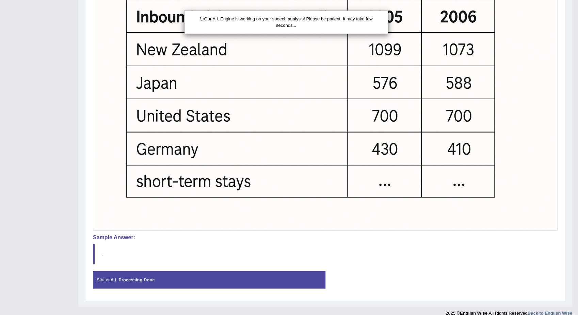
click at [572, 310] on div "Our A.I. Engine is working on your speech analysis! Please be patient. It may t…" at bounding box center [289, 157] width 578 height 315
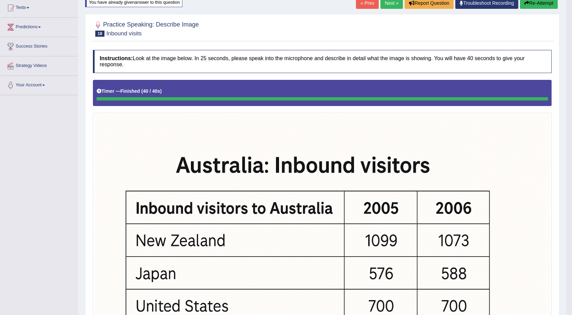
scroll to position [39, 0]
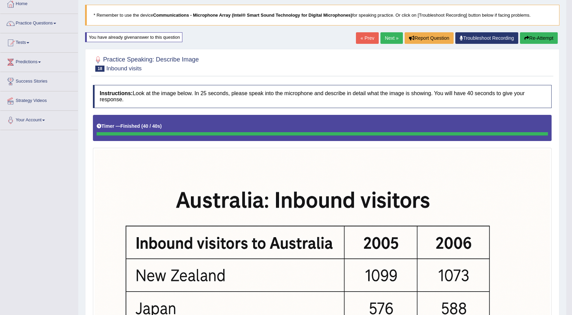
click at [388, 37] on link "Next »" at bounding box center [391, 38] width 22 height 12
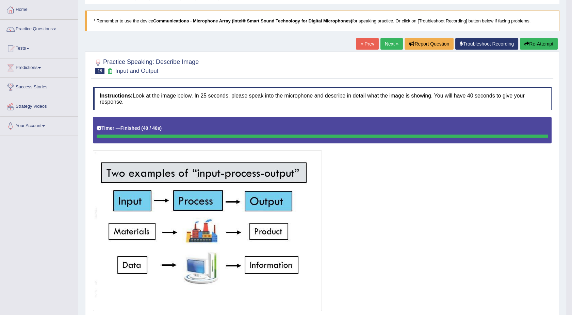
scroll to position [30, 0]
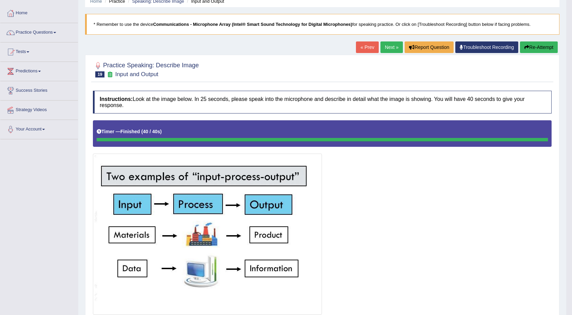
click at [389, 46] on link "Next »" at bounding box center [391, 48] width 22 height 12
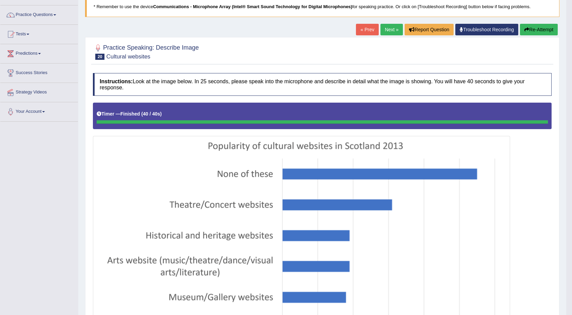
scroll to position [38, 0]
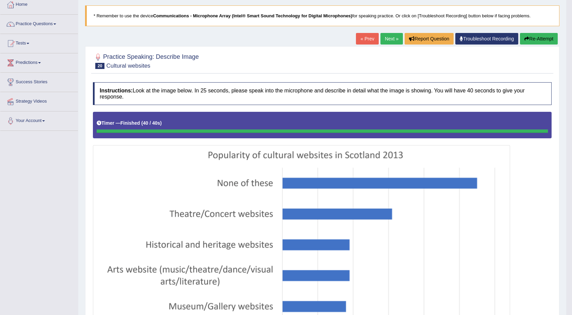
click at [395, 38] on link "Next »" at bounding box center [391, 39] width 22 height 12
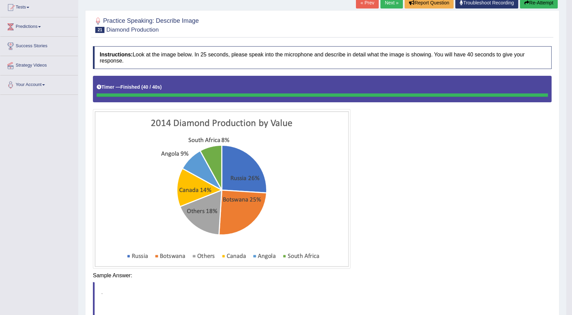
scroll to position [76, 0]
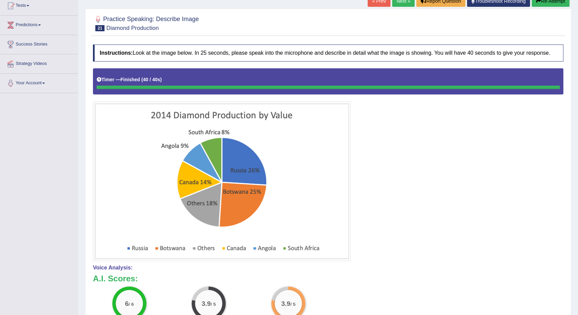
click at [572, 239] on html "Toggle navigation Home Practice Questions Speaking Practice Read Aloud Repeat S…" at bounding box center [289, 81] width 578 height 315
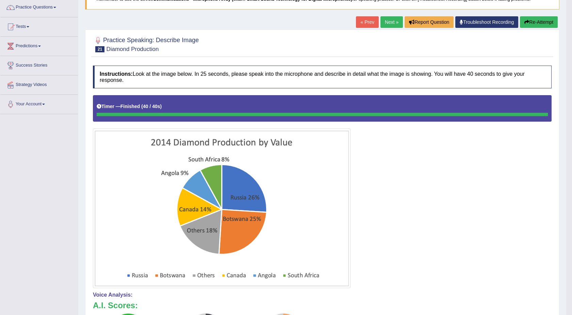
scroll to position [46, 0]
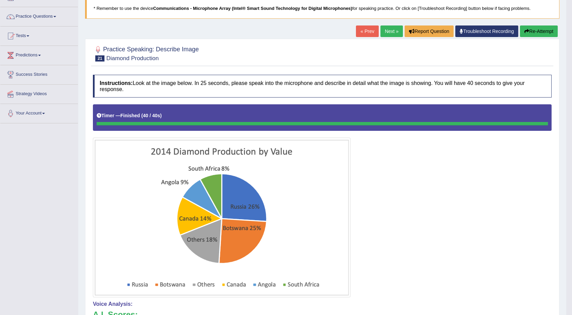
click at [545, 34] on button "Re-Attempt" at bounding box center [539, 32] width 38 height 12
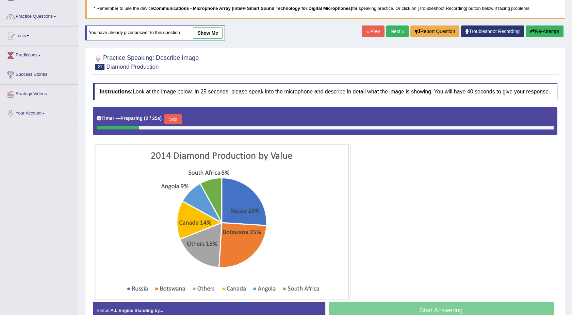
click at [572, 313] on div "Home Practice Speaking: Describe Image Diamond Production * Remember to use the…" at bounding box center [325, 145] width 494 height 383
drag, startPoint x: 572, startPoint y: 313, endPoint x: 576, endPoint y: 310, distance: 5.3
click at [572, 270] on html "Toggle navigation Home Practice Questions Speaking Practice Read Aloud Repeat S…" at bounding box center [286, 111] width 572 height 315
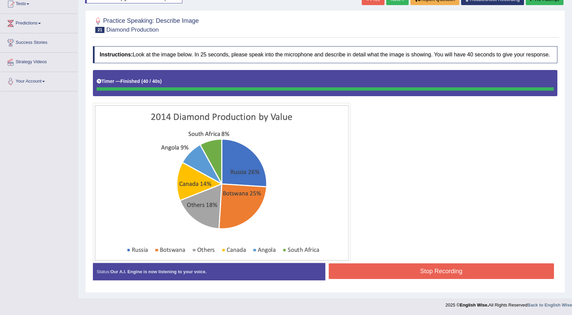
scroll to position [84, 0]
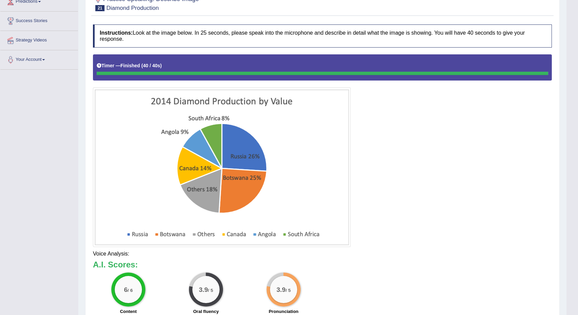
click at [572, 216] on body "Toggle navigation Home Practice Questions Speaking Practice Read Aloud Repeat S…" at bounding box center [289, 57] width 578 height 315
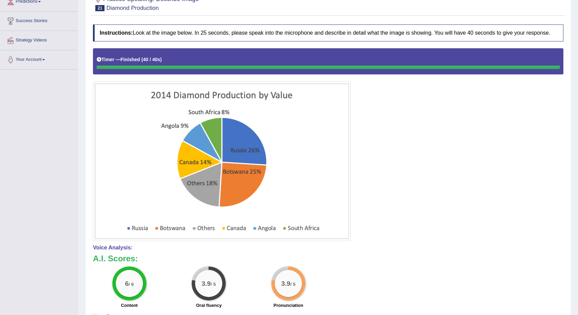
click at [572, 216] on html "Toggle navigation Home Practice Questions Speaking Practice Read Aloud Repeat S…" at bounding box center [289, 57] width 578 height 315
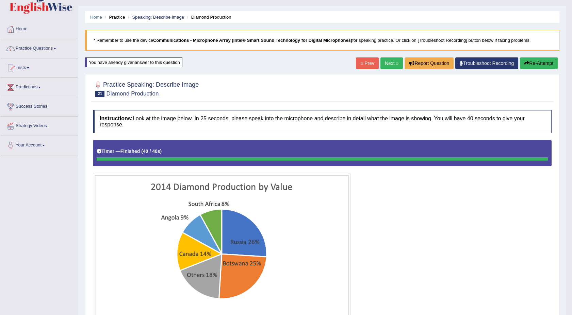
scroll to position [0, 0]
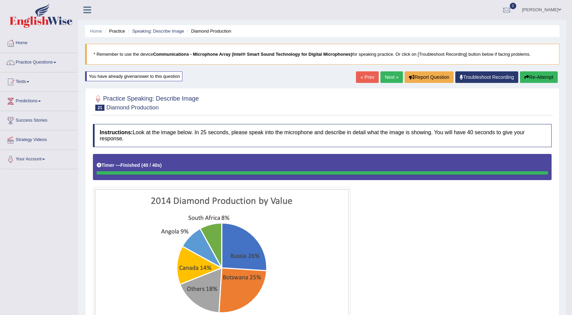
click at [387, 79] on link "Next »" at bounding box center [391, 77] width 22 height 12
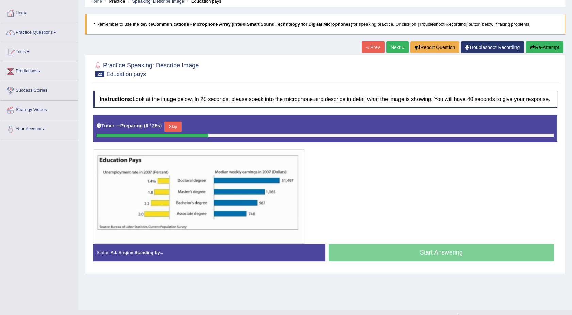
scroll to position [42, 0]
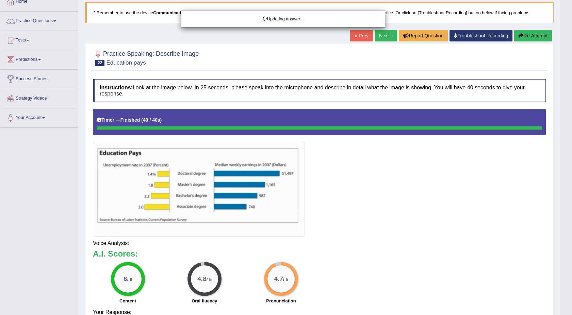
click at [572, 274] on html "Toggle navigation Home Practice Questions Speaking Practice Read Aloud Repeat S…" at bounding box center [286, 115] width 572 height 315
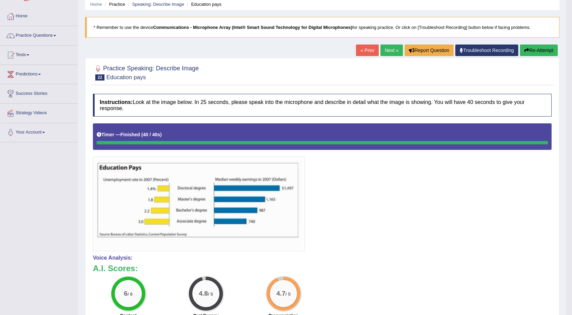
scroll to position [27, 0]
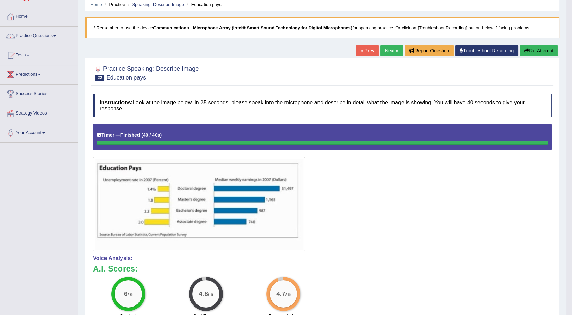
click at [390, 48] on link "Next »" at bounding box center [391, 51] width 22 height 12
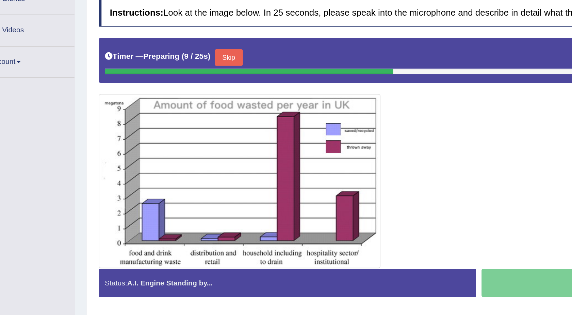
scroll to position [42, 0]
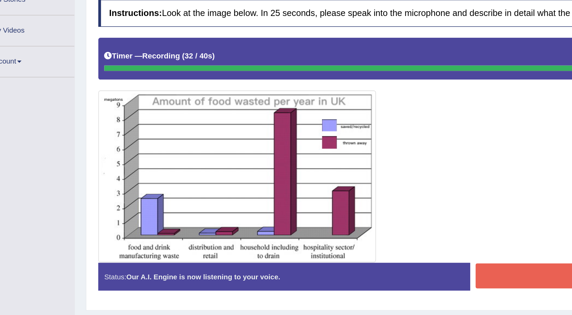
drag, startPoint x: 345, startPoint y: 260, endPoint x: 347, endPoint y: 250, distance: 9.7
click at [347, 250] on div "Stop Recording" at bounding box center [441, 252] width 232 height 17
click at [347, 250] on button "Stop Recording" at bounding box center [442, 252] width 226 height 16
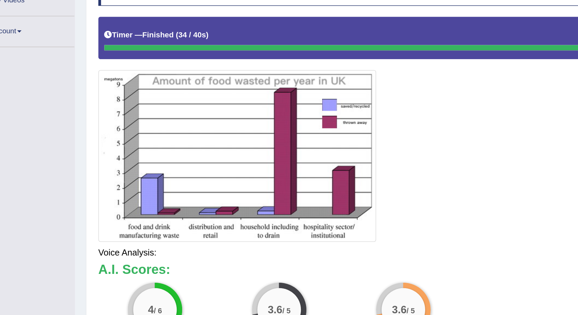
click at [389, 274] on body "Toggle navigation Home Practice Questions Speaking Practice Read Aloud Repeat S…" at bounding box center [289, 115] width 578 height 315
click at [389, 274] on html "Toggle navigation Home Practice Questions Speaking Practice Read Aloud Repeat S…" at bounding box center [289, 115] width 578 height 315
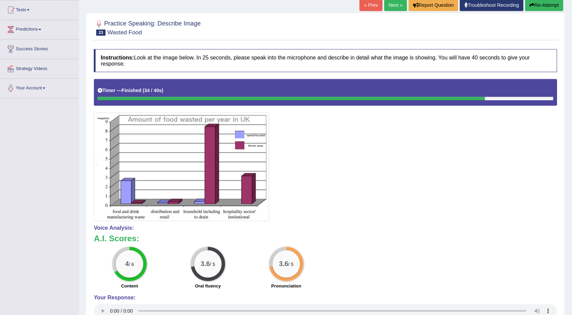
scroll to position [71, 0]
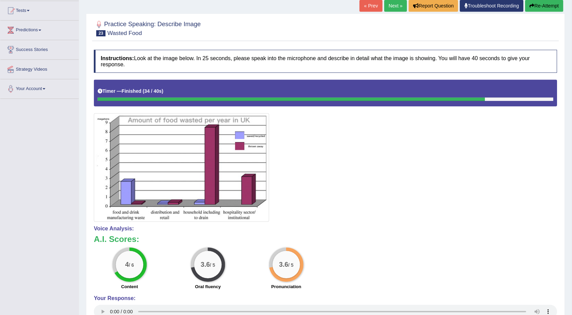
click at [538, 5] on button "Re-Attempt" at bounding box center [539, 6] width 38 height 12
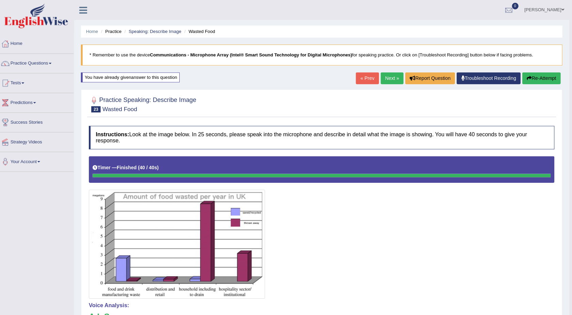
click at [387, 78] on link "Next »" at bounding box center [391, 77] width 22 height 12
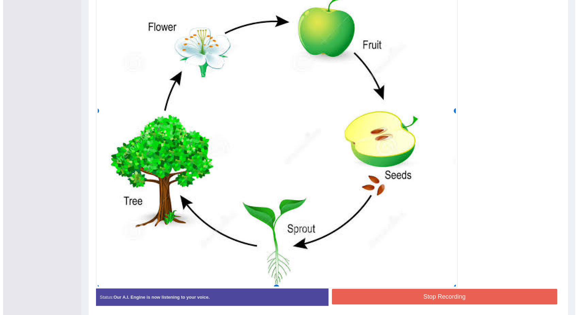
scroll to position [243, 0]
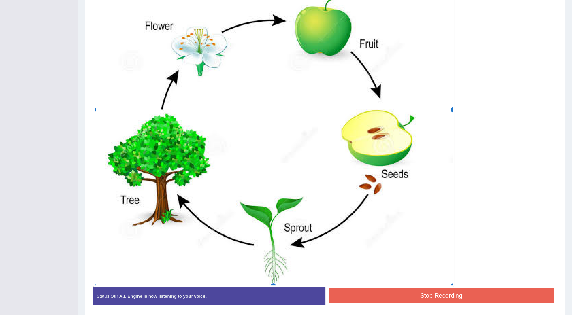
click at [484, 292] on button "Stop Recording" at bounding box center [442, 296] width 226 height 16
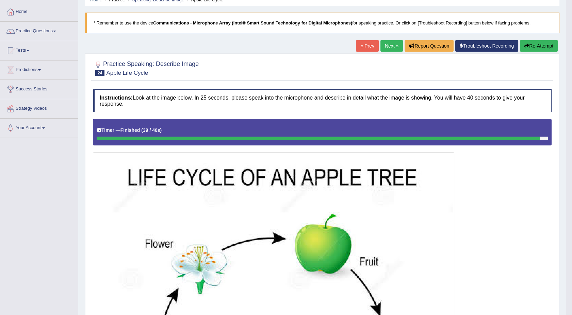
scroll to position [25, 0]
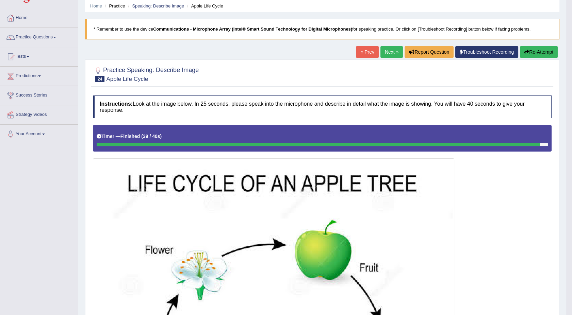
click at [384, 48] on link "Next »" at bounding box center [391, 52] width 22 height 12
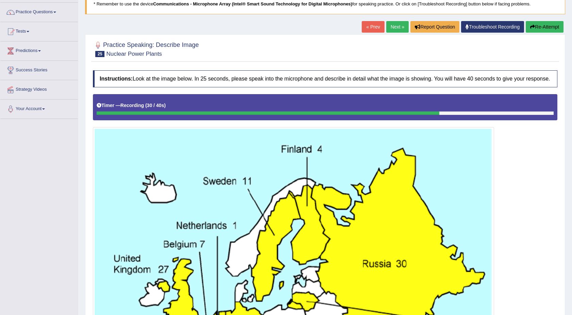
scroll to position [45, 0]
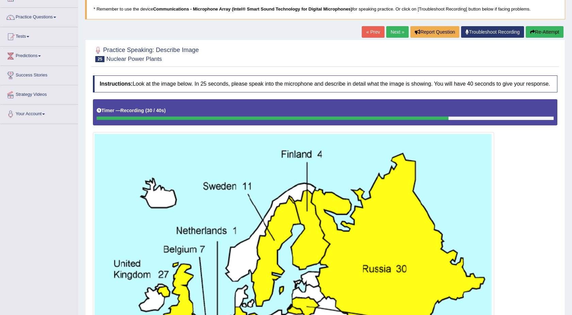
click at [542, 29] on button "Re-Attempt" at bounding box center [545, 32] width 38 height 12
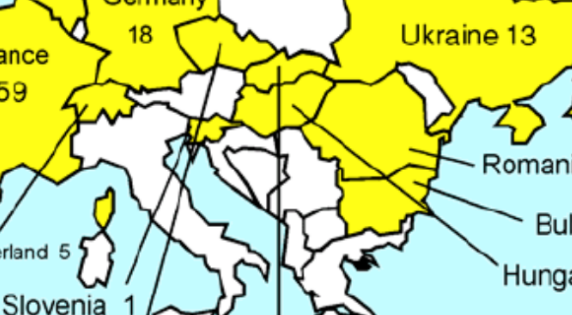
scroll to position [275, 0]
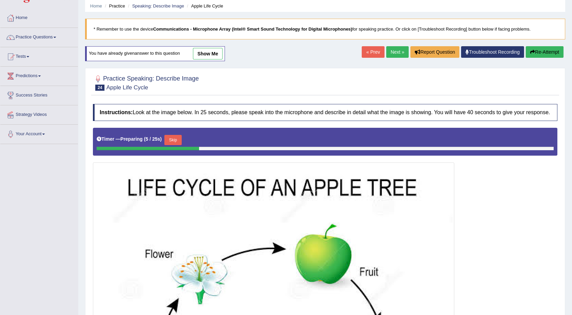
click at [539, 52] on button "Re-Attempt" at bounding box center [545, 52] width 38 height 12
click at [401, 50] on link "Next »" at bounding box center [397, 52] width 22 height 12
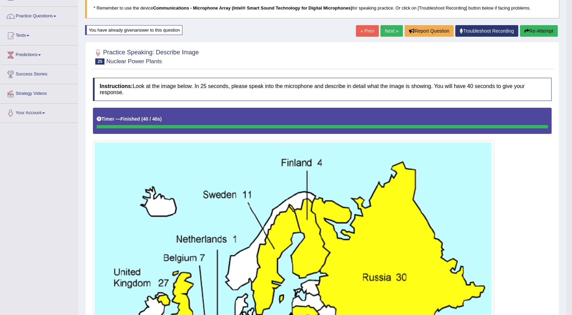
scroll to position [39, 0]
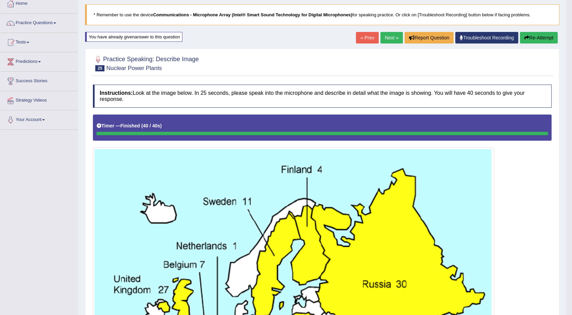
click at [387, 34] on link "Next »" at bounding box center [391, 38] width 22 height 12
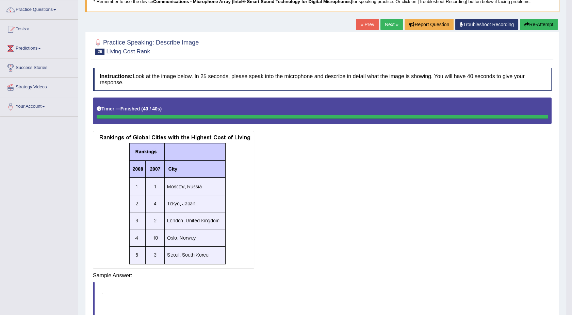
scroll to position [54, 0]
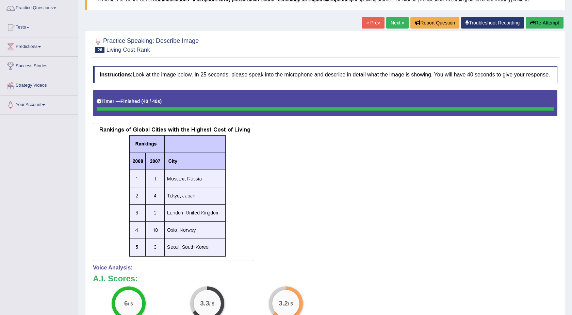
click at [571, 261] on html "Toggle navigation Home Practice Questions Speaking Practice Read Aloud Repeat S…" at bounding box center [286, 103] width 572 height 315
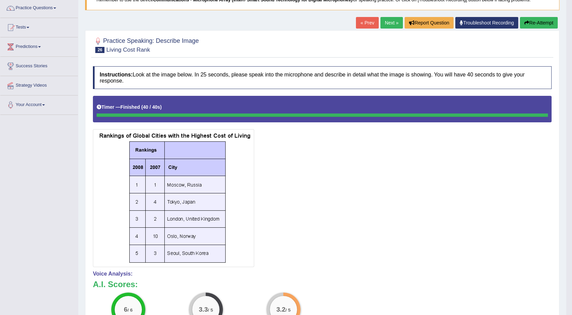
click at [571, 261] on html "Toggle navigation Home Practice Questions Speaking Practice Read Aloud Repeat S…" at bounding box center [286, 103] width 572 height 315
drag, startPoint x: 571, startPoint y: 314, endPoint x: 573, endPoint y: 310, distance: 4.2
click at [572, 261] on html "Toggle navigation Home Practice Questions Speaking Practice Read Aloud Repeat S…" at bounding box center [286, 103] width 572 height 315
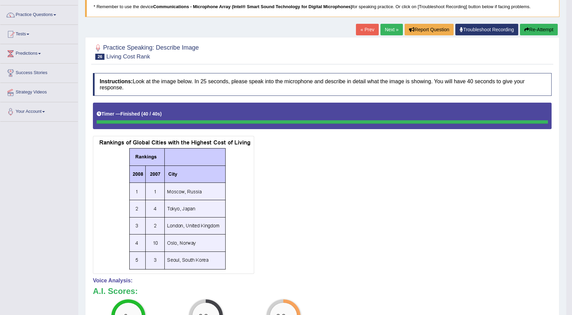
scroll to position [44, 0]
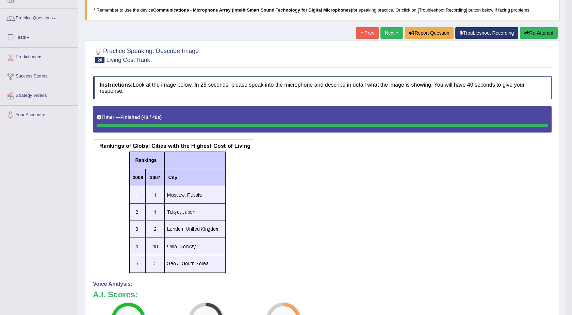
click at [536, 32] on button "Re-Attempt" at bounding box center [539, 33] width 38 height 12
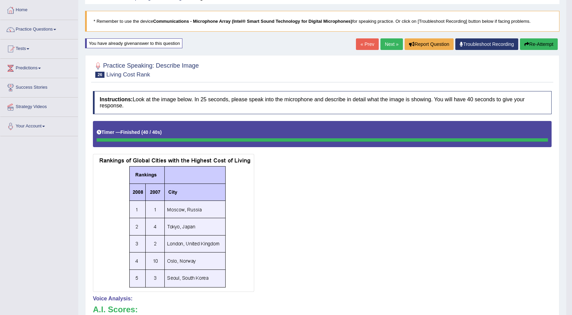
scroll to position [29, 0]
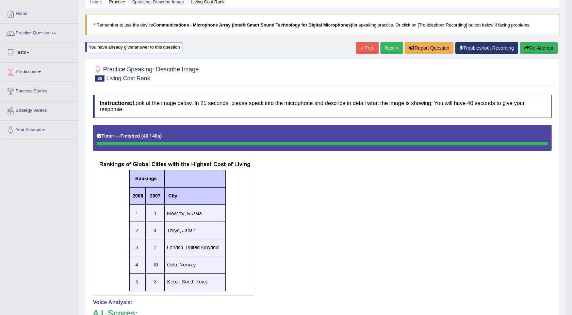
click at [387, 47] on link "Next »" at bounding box center [391, 48] width 22 height 12
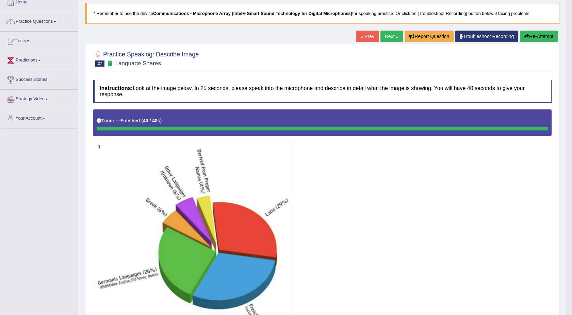
scroll to position [40, 0]
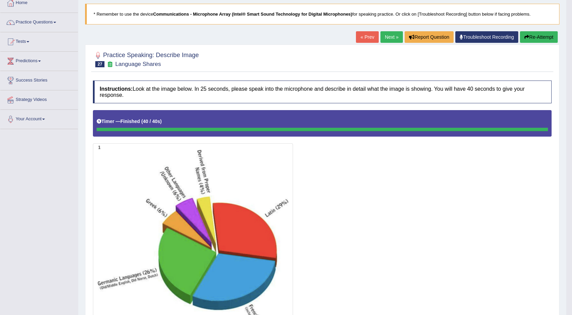
click at [536, 37] on button "Re-Attempt" at bounding box center [539, 37] width 38 height 12
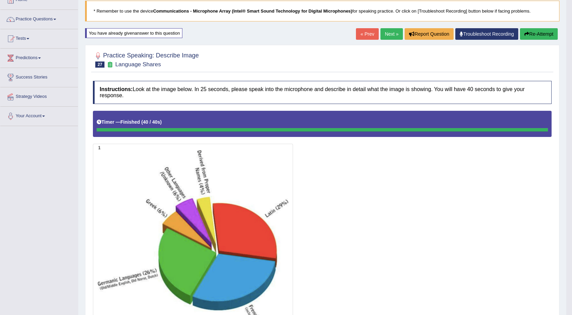
scroll to position [40, 0]
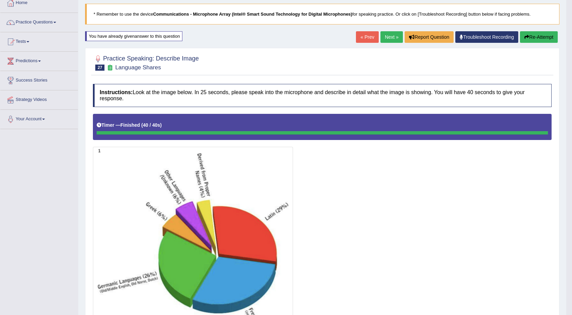
click at [386, 32] on link "Next »" at bounding box center [391, 37] width 22 height 12
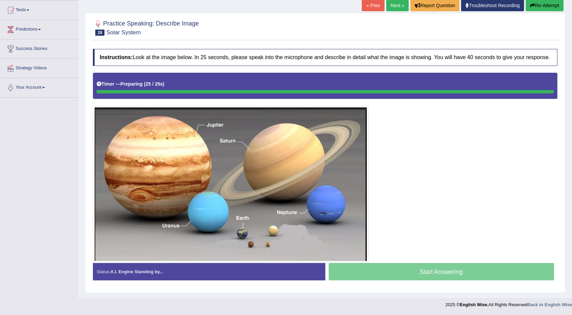
scroll to position [72, 0]
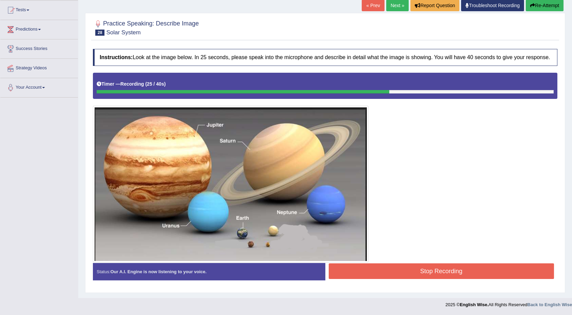
click at [547, 1] on button "Re-Attempt" at bounding box center [545, 6] width 38 height 12
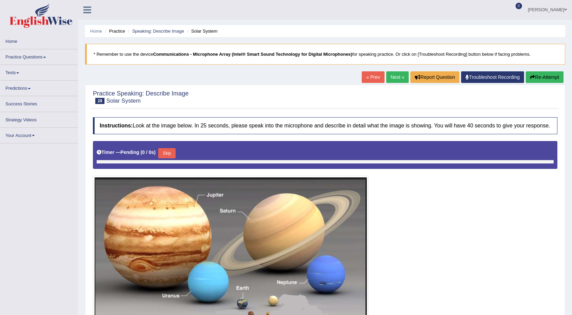
scroll to position [72, 0]
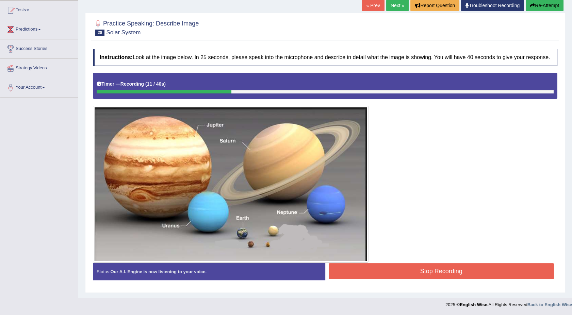
click at [536, 4] on button "Re-Attempt" at bounding box center [545, 6] width 38 height 12
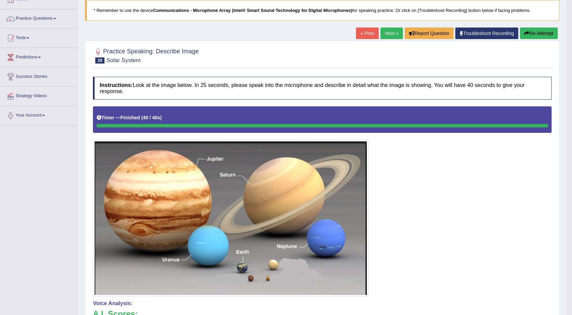
scroll to position [42, 0]
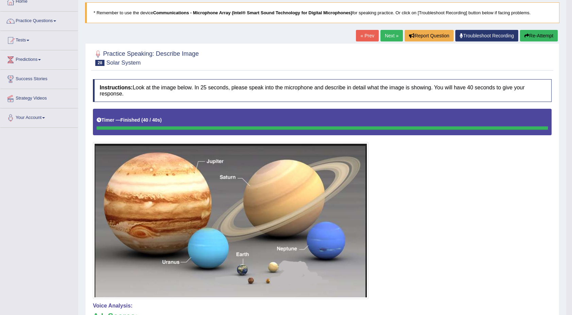
click at [390, 34] on link "Next »" at bounding box center [391, 36] width 22 height 12
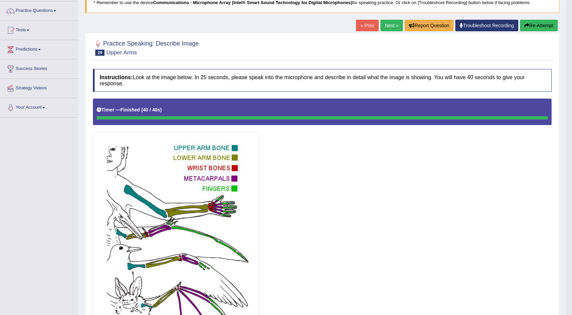
scroll to position [45, 0]
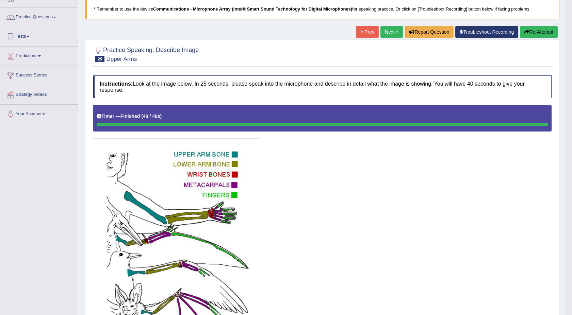
click at [388, 33] on link "Next »" at bounding box center [391, 32] width 22 height 12
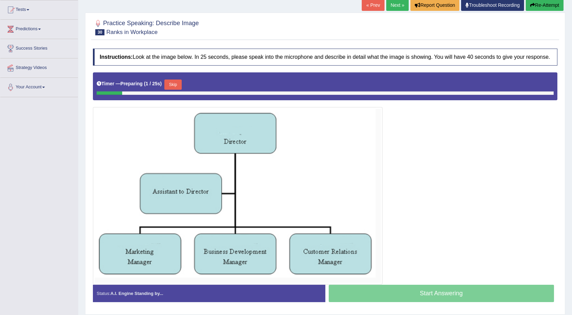
scroll to position [76, 0]
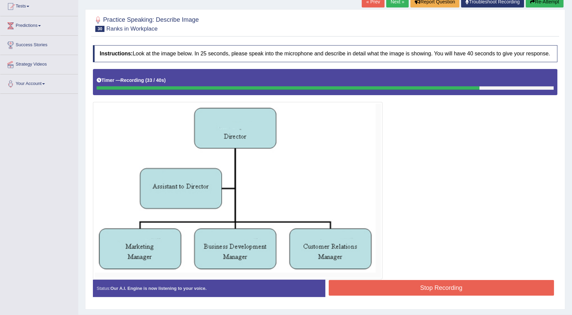
click at [428, 285] on button "Stop Recording" at bounding box center [442, 288] width 226 height 16
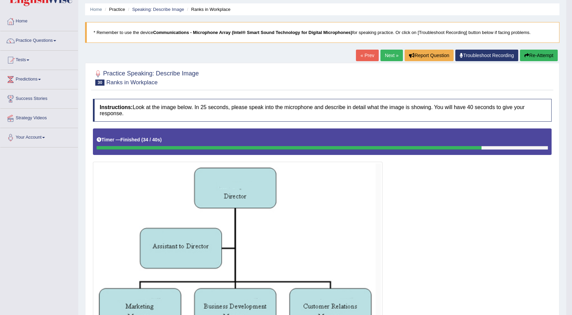
scroll to position [20, 0]
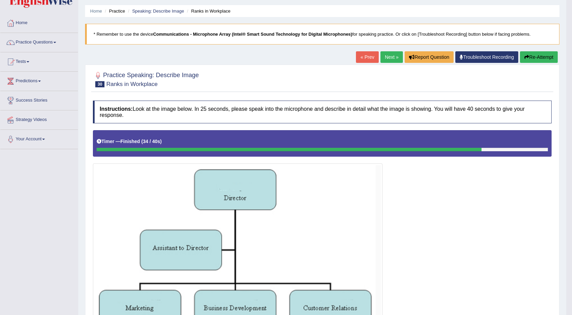
click at [56, 40] on link "Practice Questions" at bounding box center [39, 41] width 78 height 17
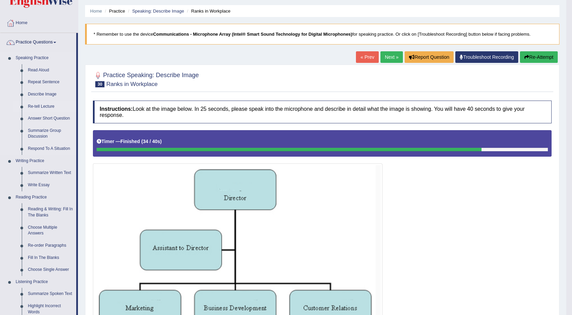
click at [40, 106] on link "Re-tell Lecture" at bounding box center [50, 107] width 51 height 12
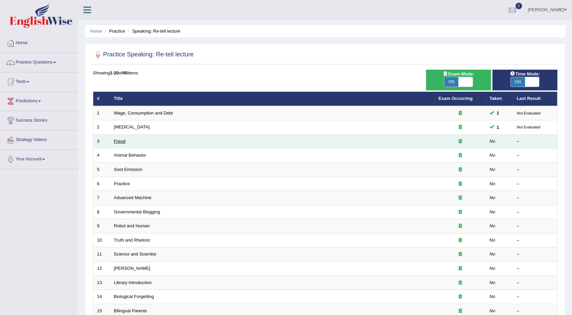
click at [121, 142] on link "Freud" at bounding box center [120, 141] width 12 height 5
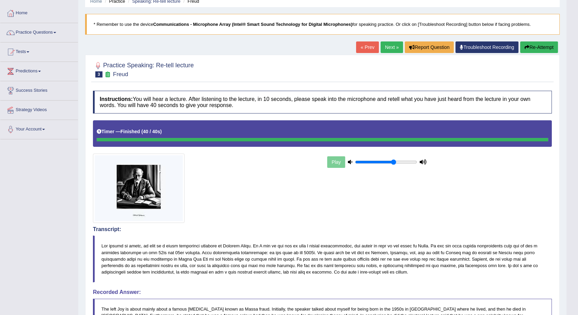
click at [572, 286] on body "Toggle navigation Home Practice Questions Speaking Practice Read Aloud Repeat S…" at bounding box center [289, 127] width 578 height 315
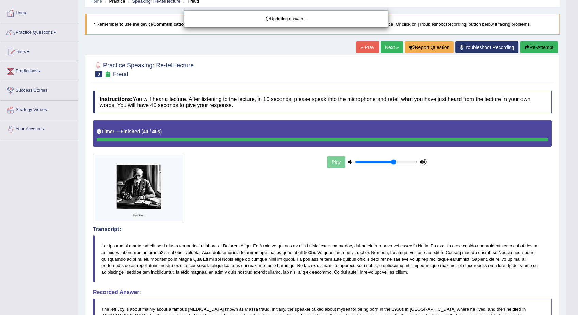
click at [572, 286] on html "Toggle navigation Home Practice Questions Speaking Practice Read Aloud Repeat S…" at bounding box center [289, 127] width 578 height 315
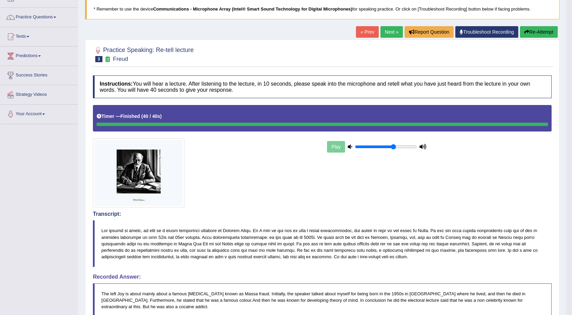
scroll to position [5, 0]
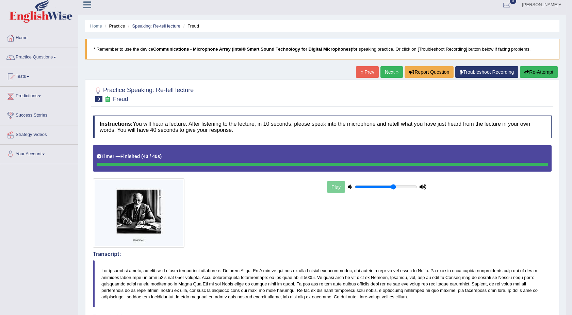
click at [390, 69] on link "Next »" at bounding box center [391, 72] width 22 height 12
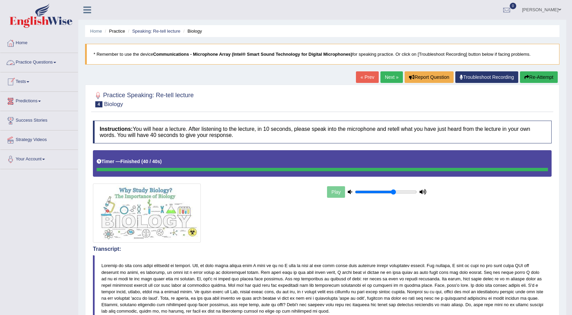
click at [56, 60] on link "Practice Questions" at bounding box center [39, 61] width 78 height 17
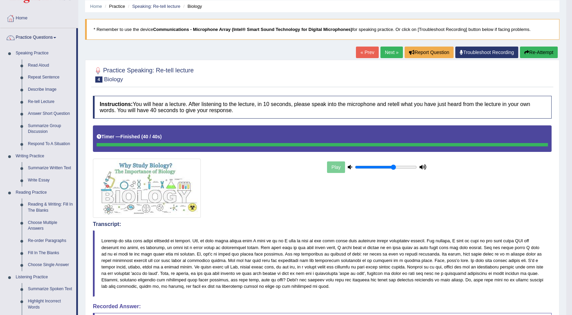
scroll to position [10, 0]
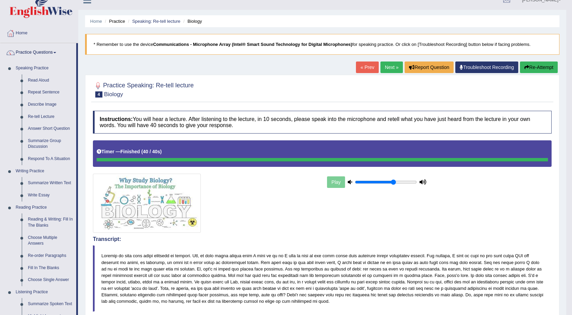
click at [389, 65] on link "Next »" at bounding box center [391, 68] width 22 height 12
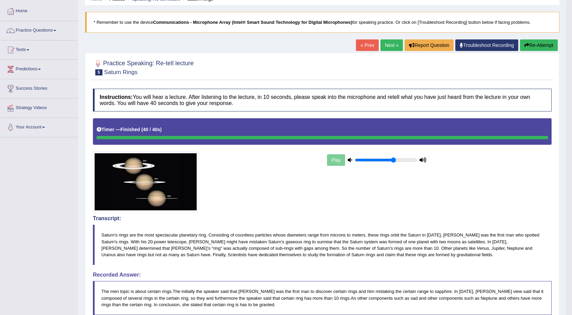
scroll to position [30, 0]
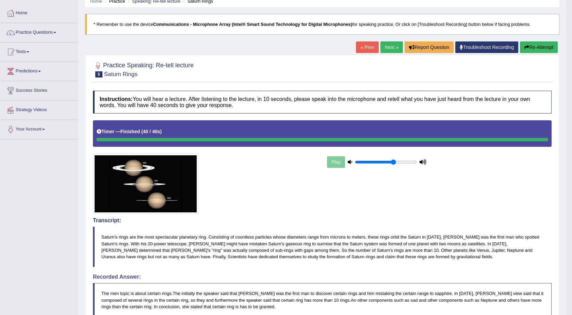
click at [392, 42] on link "Next »" at bounding box center [391, 48] width 22 height 12
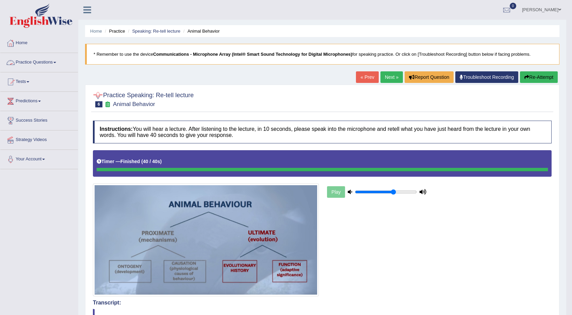
click at [55, 62] on span at bounding box center [54, 62] width 3 height 1
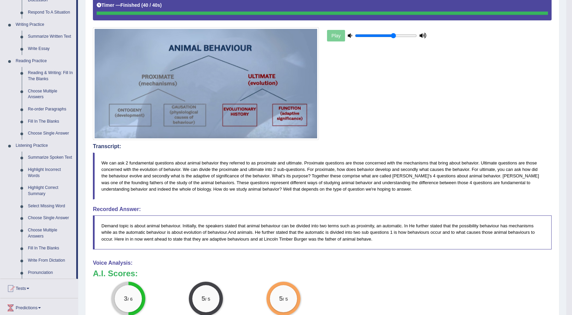
scroll to position [166, 0]
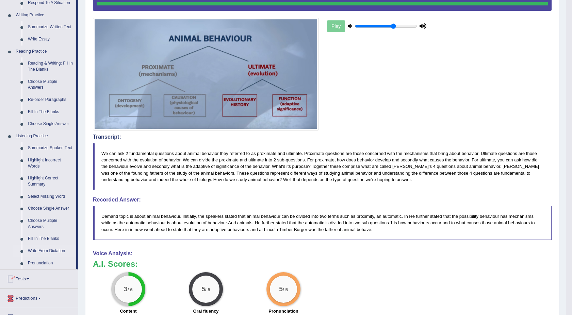
click at [38, 251] on link "Write From Dictation" at bounding box center [50, 251] width 51 height 12
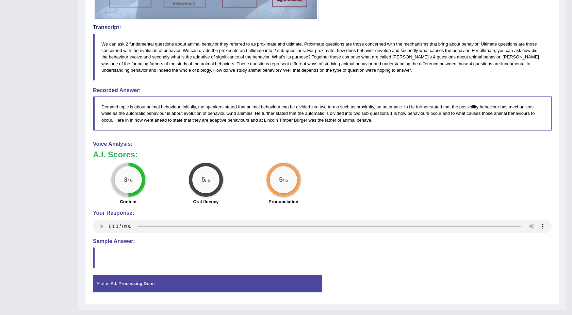
scroll to position [288, 0]
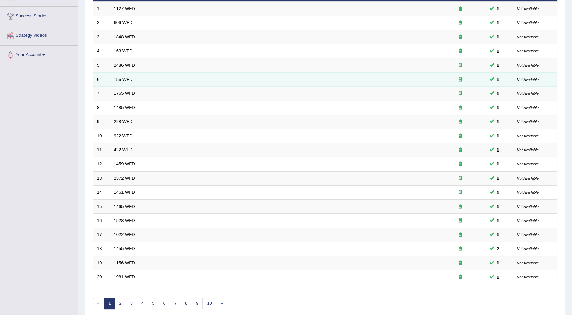
scroll to position [134, 0]
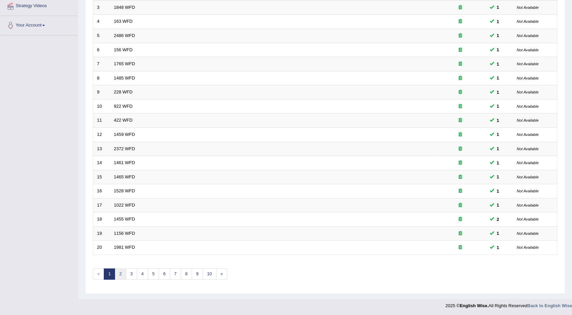
click at [120, 273] on link "2" at bounding box center [120, 274] width 11 height 11
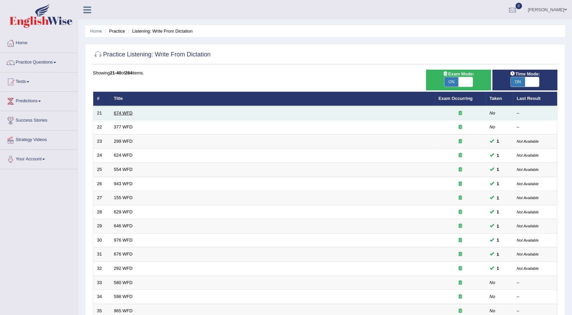
click at [121, 111] on link "674 WFD" at bounding box center [123, 113] width 19 height 5
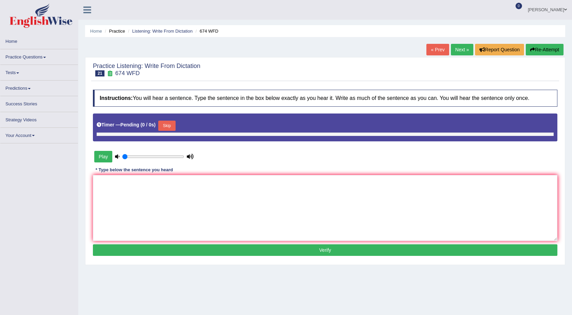
type input "0.65"
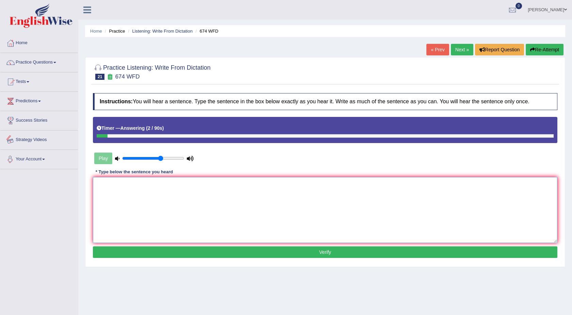
click at [108, 195] on textarea at bounding box center [325, 210] width 465 height 66
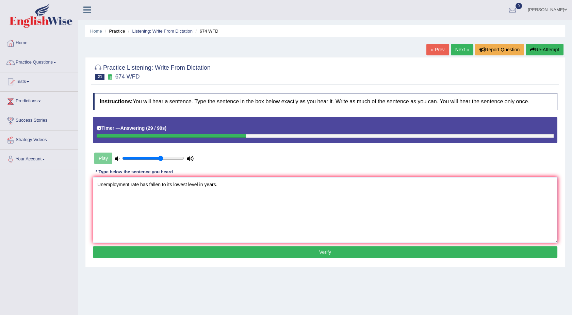
type textarea "Unemployment rate has fallen to its lowest level in years."
click at [225, 249] on button "Verify" at bounding box center [325, 253] width 465 height 12
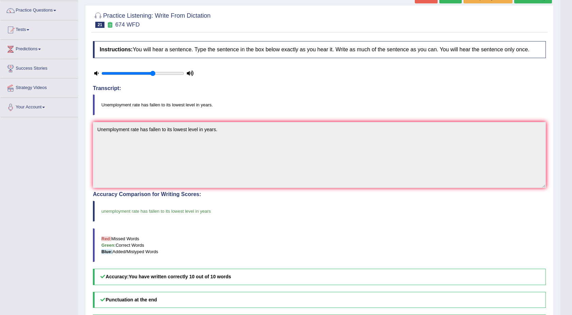
scroll to position [45, 0]
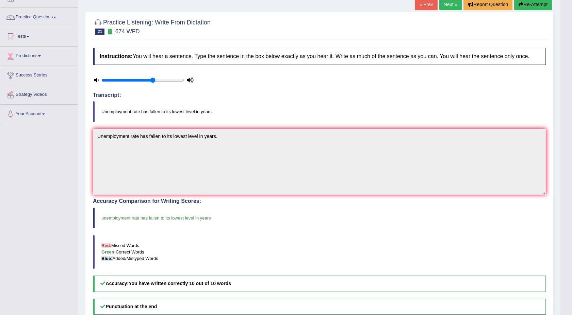
click at [446, 5] on link "Next »" at bounding box center [450, 5] width 22 height 12
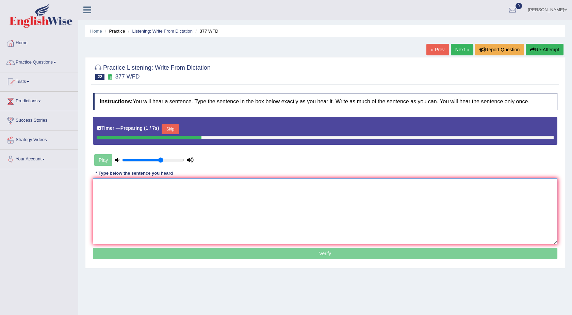
click at [216, 207] on textarea at bounding box center [325, 212] width 465 height 66
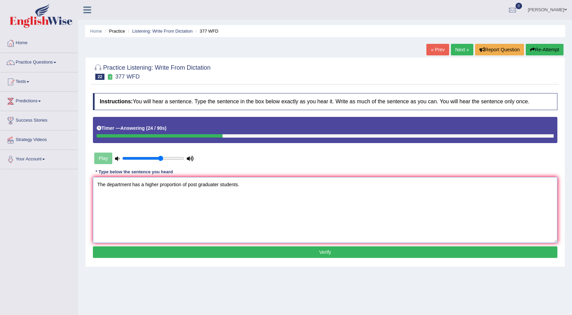
click at [219, 185] on textarea "The department has a higher proportion of post graduater students." at bounding box center [325, 210] width 465 height 66
type textarea "The department has a higher proportion of post graduate students."
click at [213, 256] on button "Verify" at bounding box center [325, 253] width 465 height 12
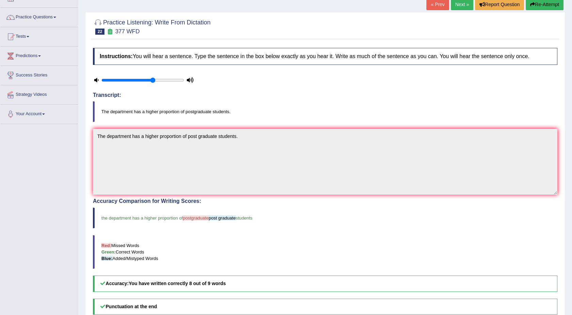
scroll to position [30, 0]
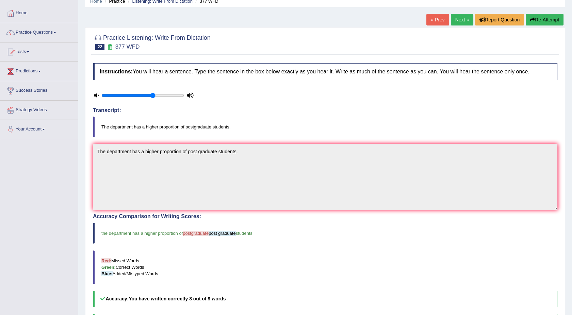
click at [464, 16] on link "Next »" at bounding box center [462, 20] width 22 height 12
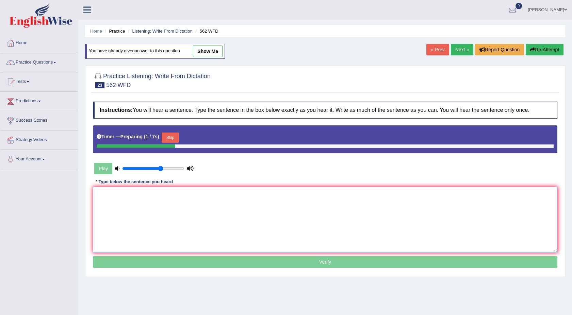
click at [256, 209] on textarea at bounding box center [325, 220] width 465 height 66
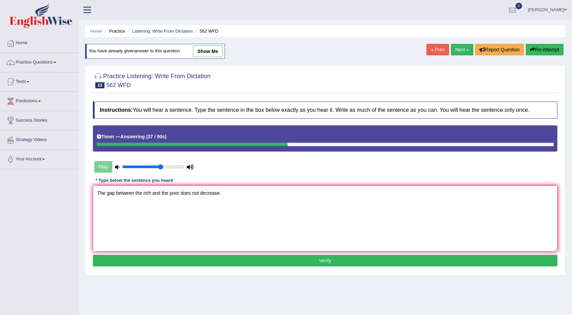
type textarea "The gap between the rich and the poor does not decrease."
click at [234, 258] on button "Verify" at bounding box center [325, 261] width 465 height 12
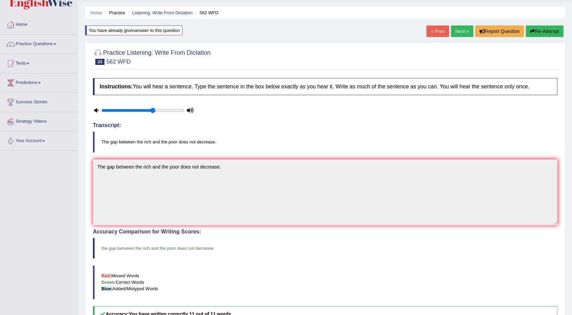
scroll to position [15, 0]
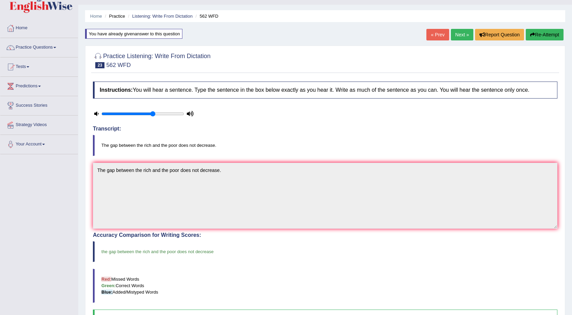
click at [460, 35] on link "Next »" at bounding box center [462, 35] width 22 height 12
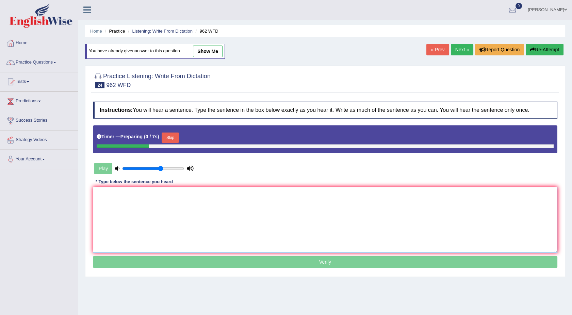
click at [224, 231] on textarea at bounding box center [325, 220] width 465 height 66
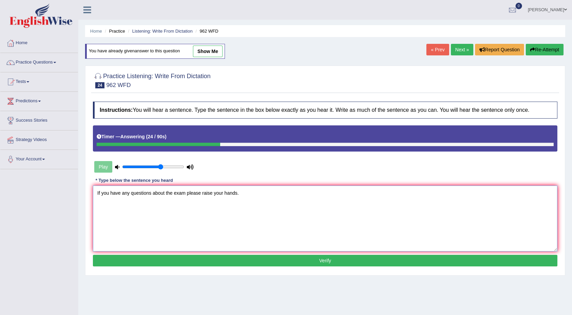
type textarea "If you have any questions about the exam please raise your hands."
click at [233, 261] on button "Verify" at bounding box center [325, 261] width 465 height 12
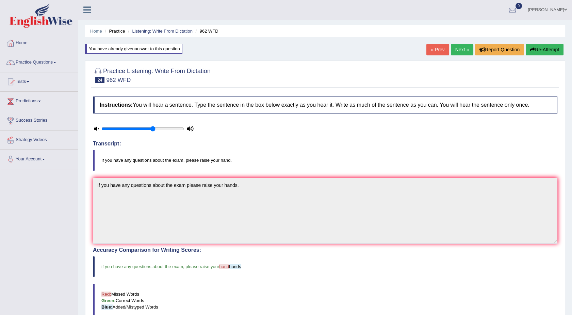
click at [572, 308] on div "Home Practice Listening: Write From Dictation 962 WFD You have already given an…" at bounding box center [325, 221] width 494 height 442
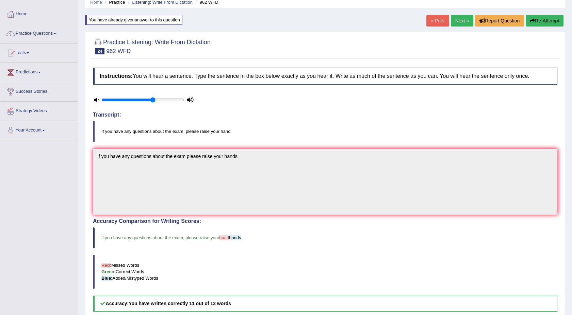
scroll to position [15, 0]
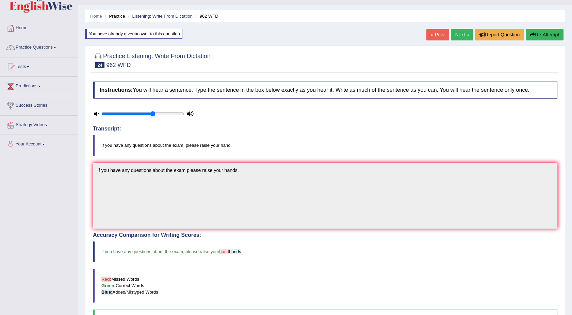
click at [456, 31] on link "Next »" at bounding box center [462, 35] width 22 height 12
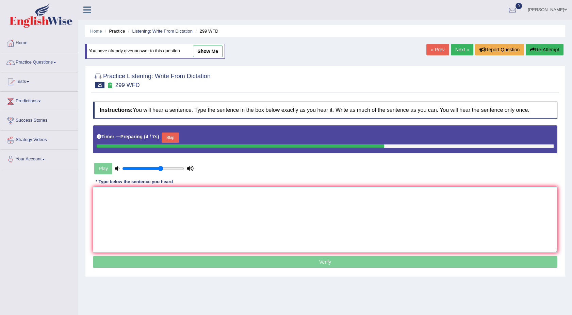
click at [207, 215] on textarea at bounding box center [325, 220] width 465 height 66
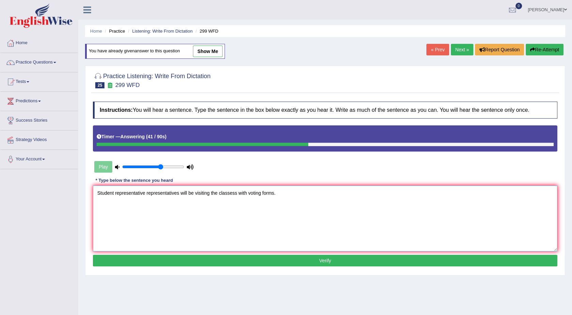
click at [237, 191] on textarea "Student representative representatives will be visiting the classess with votin…" at bounding box center [325, 219] width 465 height 66
type textarea "Student representative representatives will be visiting the classes with voting…"
click at [283, 264] on button "Verify" at bounding box center [325, 261] width 465 height 12
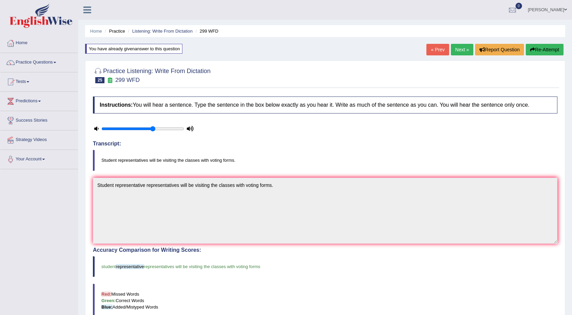
click at [569, 311] on div "Home Practice Listening: Write From Dictation 299 WFD You have already given an…" at bounding box center [325, 221] width 494 height 442
drag, startPoint x: 569, startPoint y: 311, endPoint x: 575, endPoint y: 309, distance: 6.1
click at [572, 309] on html "Toggle navigation Home Practice Questions Speaking Practice Read Aloud Repeat S…" at bounding box center [286, 157] width 572 height 315
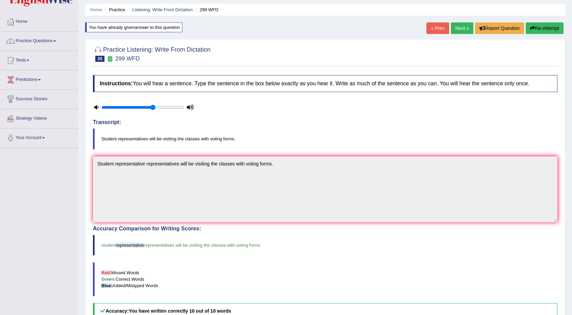
scroll to position [15, 0]
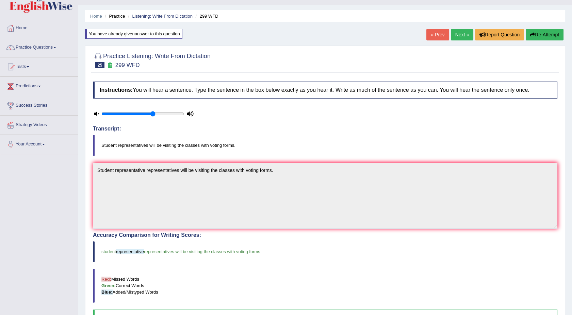
click at [458, 35] on link "Next »" at bounding box center [462, 35] width 22 height 12
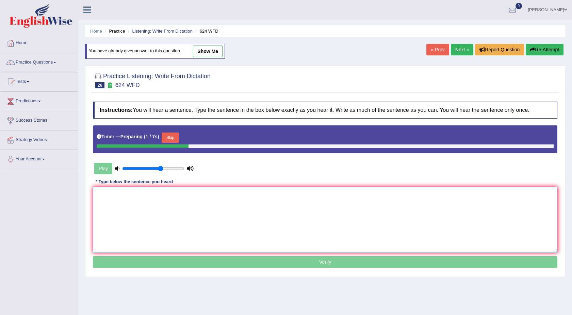
click at [256, 217] on textarea at bounding box center [325, 220] width 465 height 66
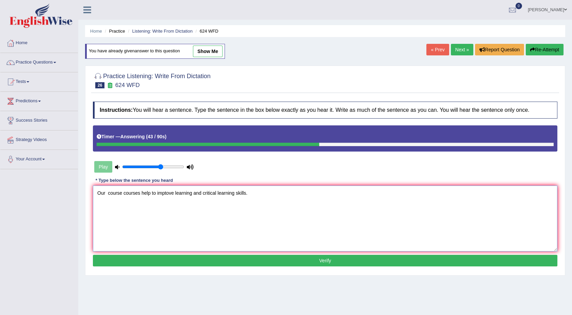
click at [165, 190] on textarea "Our course courses help to imptove learning and critical learning skills." at bounding box center [325, 219] width 465 height 66
type textarea "Our course courses help to improve learning and critical learning skills."
click at [235, 258] on button "Verify" at bounding box center [325, 261] width 465 height 12
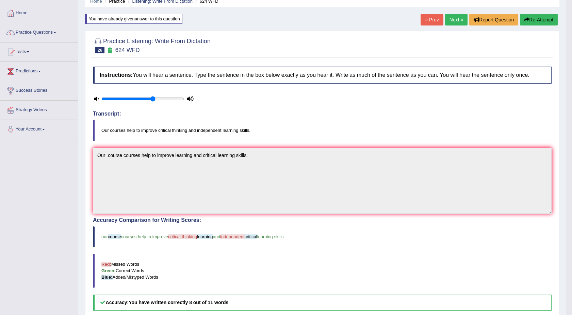
scroll to position [15, 0]
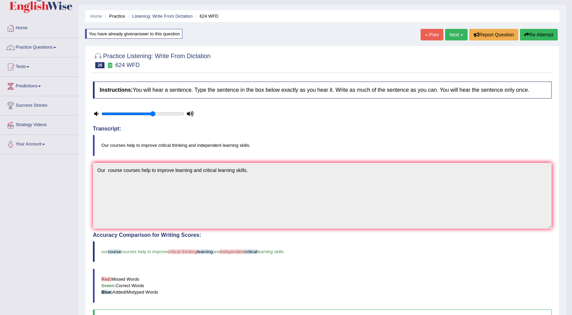
click at [454, 34] on link "Next »" at bounding box center [456, 35] width 22 height 12
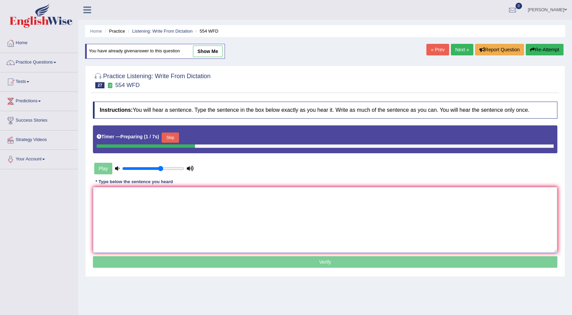
click at [278, 207] on textarea at bounding box center [325, 220] width 465 height 66
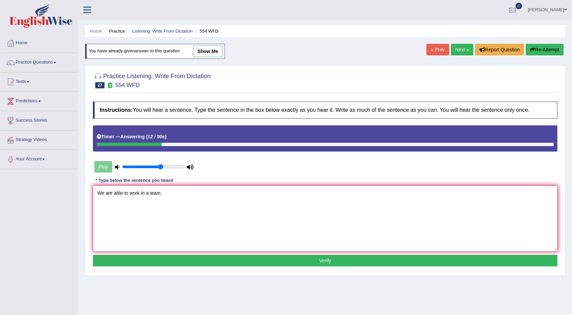
type textarea "We are able to work in a team."
click at [183, 256] on button "Verify" at bounding box center [325, 261] width 465 height 12
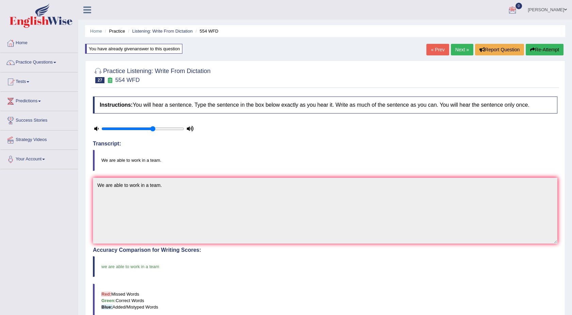
click at [459, 49] on link "Next »" at bounding box center [462, 50] width 22 height 12
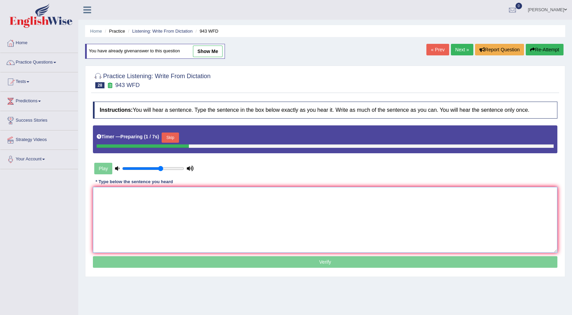
click at [205, 200] on textarea at bounding box center [325, 220] width 465 height 66
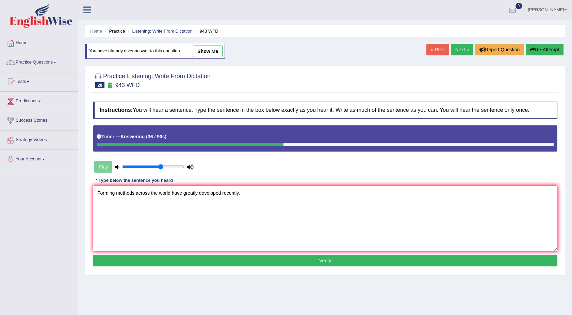
click at [134, 193] on textarea "Forming methods across the world have greatly developed recently." at bounding box center [325, 219] width 465 height 66
type textarea "Forming methods accross across the world have greatly developed recently."
click at [193, 258] on button "Verify" at bounding box center [325, 261] width 465 height 12
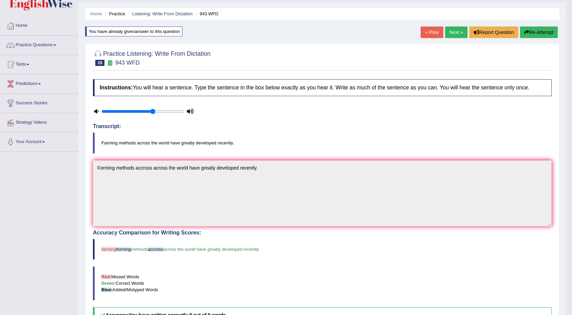
scroll to position [15, 0]
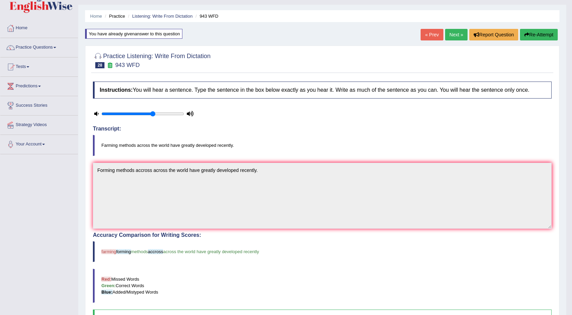
click at [453, 33] on link "Next »" at bounding box center [456, 35] width 22 height 12
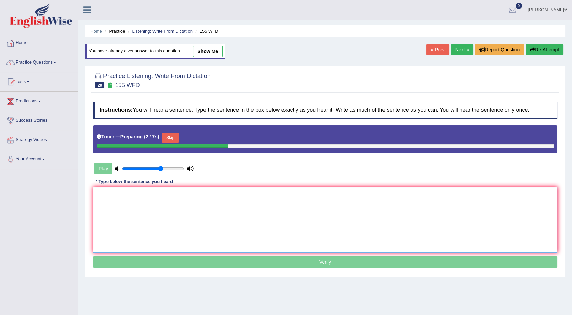
click at [143, 205] on textarea at bounding box center [325, 220] width 465 height 66
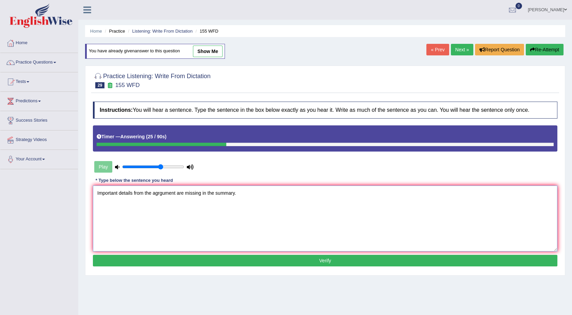
click at [175, 194] on textarea "Important details from the agrgument are missing in the summary." at bounding box center [325, 219] width 465 height 66
type textarea "Important details from the argument arguments are missing in the summary."
click at [230, 261] on button "Verify" at bounding box center [325, 261] width 465 height 12
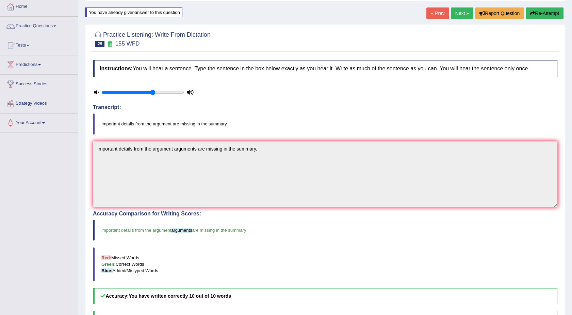
scroll to position [30, 0]
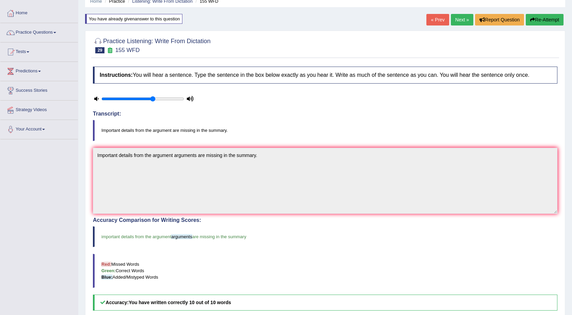
click at [461, 16] on link "Next »" at bounding box center [462, 20] width 22 height 12
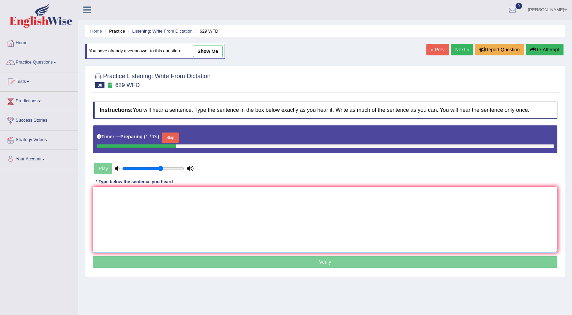
click at [198, 213] on textarea at bounding box center [325, 220] width 465 height 66
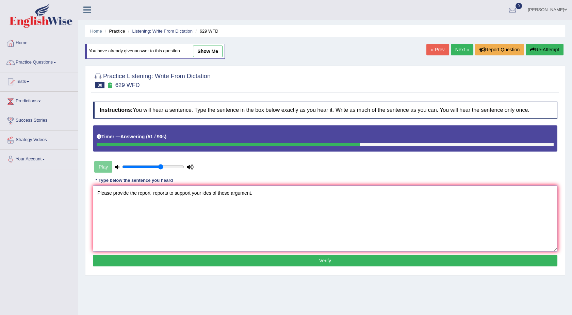
click at [210, 194] on textarea "Please provide the report reports to support your ides of these argument." at bounding box center [325, 219] width 465 height 66
type textarea "Please provide the report reports to support your ideas of these argument."
click at [217, 259] on button "Verify" at bounding box center [325, 261] width 465 height 12
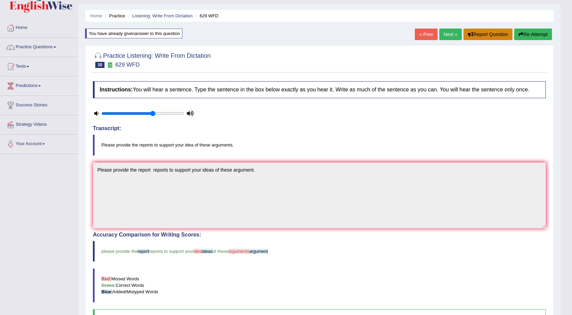
scroll to position [15, 0]
click at [442, 37] on link "Next »" at bounding box center [450, 35] width 22 height 12
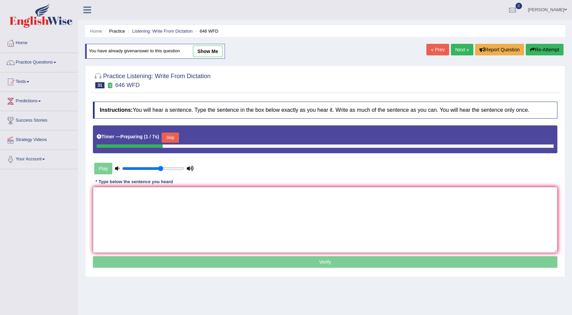
click at [225, 220] on textarea at bounding box center [325, 220] width 465 height 66
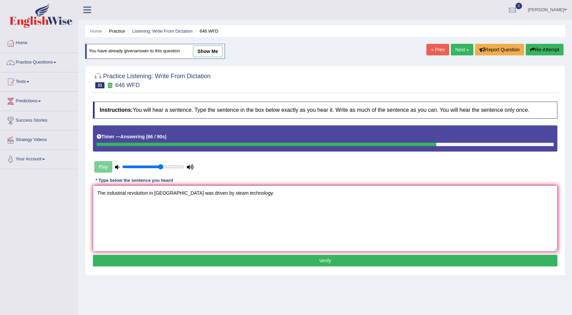
type textarea "The industrial revolution in [GEOGRAPHIC_DATA] was driven by steam technology."
click at [160, 256] on button "Verify" at bounding box center [325, 261] width 465 height 12
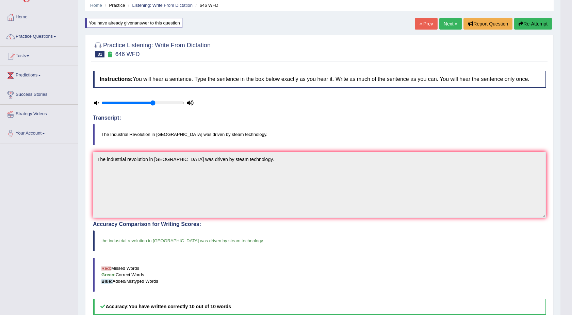
scroll to position [30, 0]
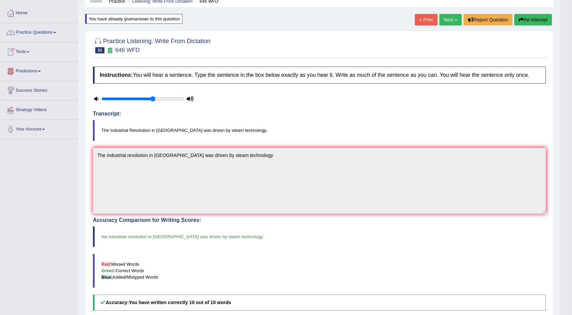
click at [54, 31] on link "Practice Questions" at bounding box center [39, 31] width 78 height 17
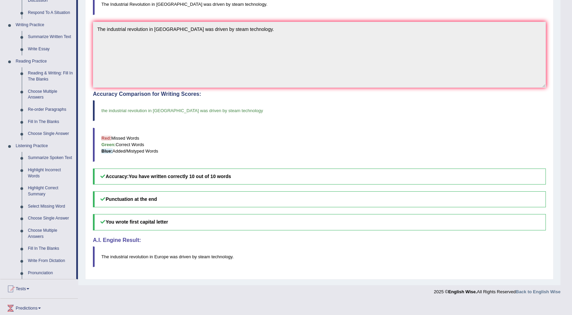
scroll to position [172, 0]
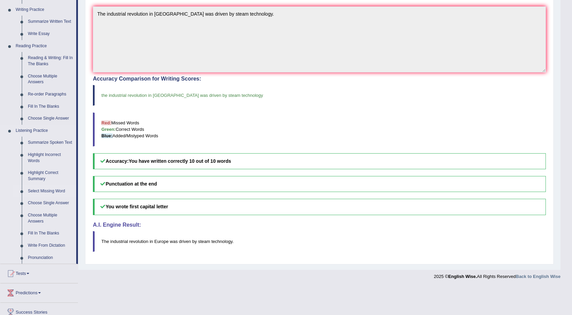
click at [47, 191] on link "Select Missing Word" at bounding box center [50, 191] width 51 height 12
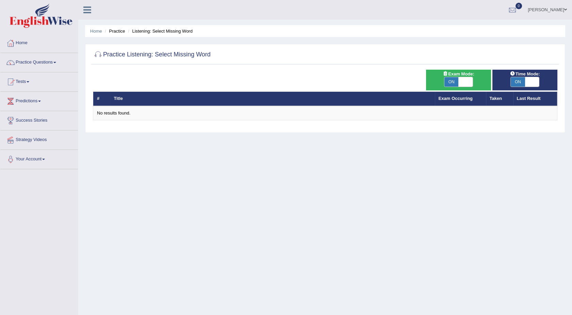
click at [450, 82] on span "ON" at bounding box center [451, 82] width 14 height 10
checkbox input "false"
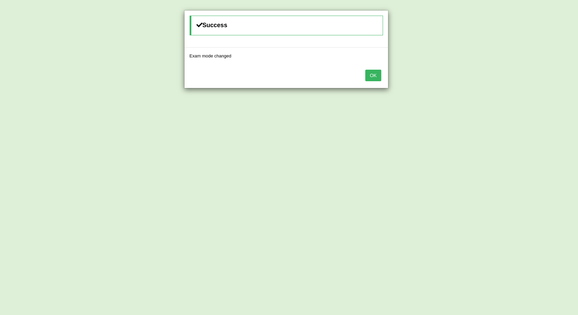
click at [376, 77] on button "OK" at bounding box center [373, 76] width 16 height 12
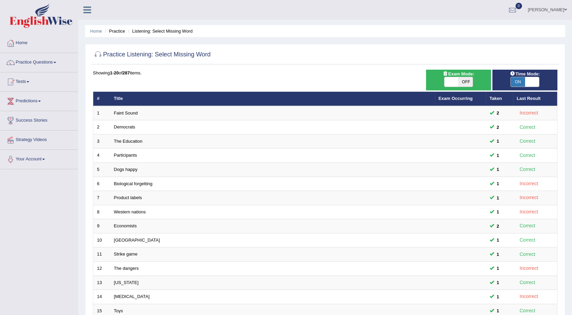
click at [514, 80] on span "ON" at bounding box center [518, 82] width 14 height 10
checkbox input "false"
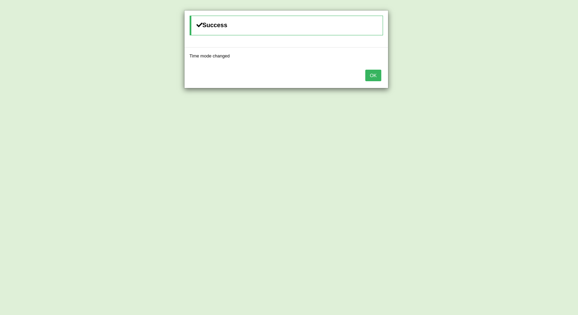
click at [373, 75] on button "OK" at bounding box center [373, 76] width 16 height 12
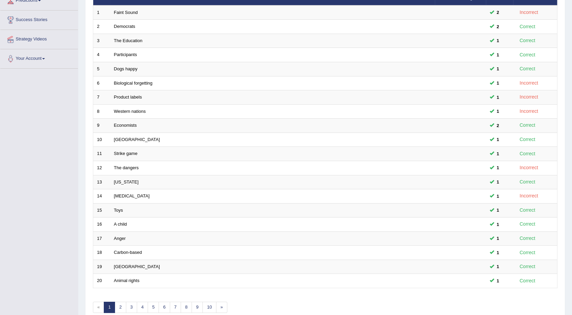
scroll to position [134, 0]
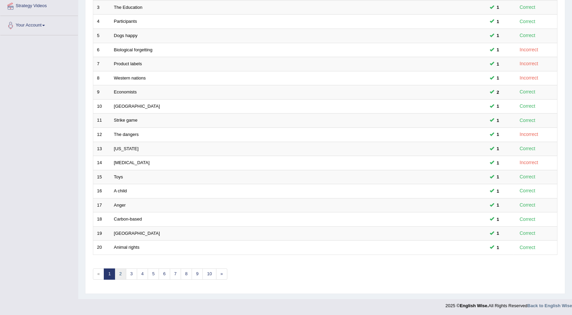
click at [117, 272] on link "2" at bounding box center [120, 274] width 11 height 11
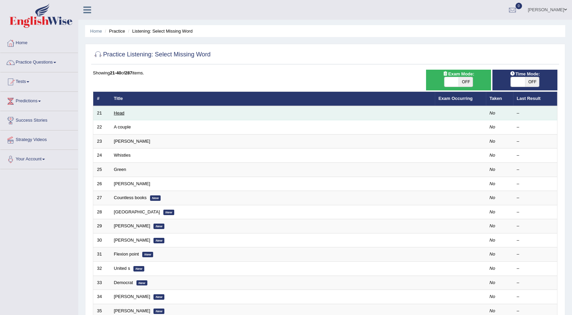
click at [119, 114] on link "Head" at bounding box center [119, 113] width 11 height 5
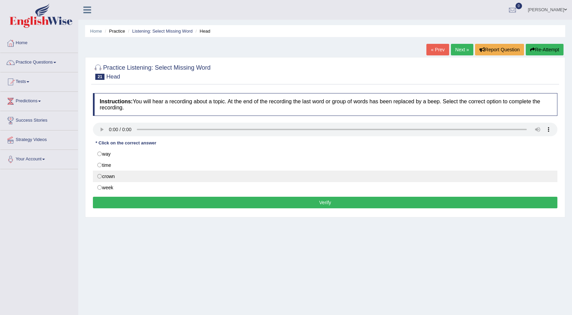
click at [108, 178] on label "crown" at bounding box center [325, 177] width 465 height 12
radio input "true"
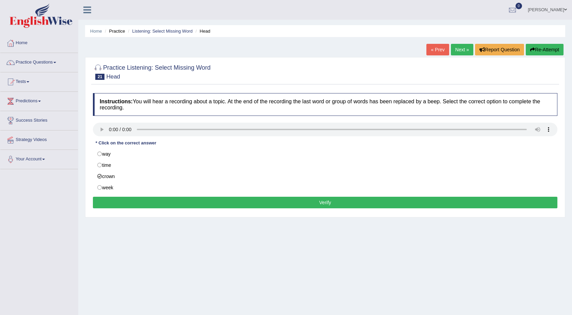
click at [135, 203] on button "Verify" at bounding box center [325, 203] width 465 height 12
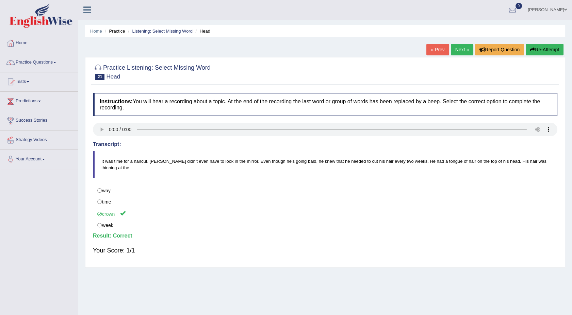
click at [457, 50] on link "Next »" at bounding box center [462, 50] width 22 height 12
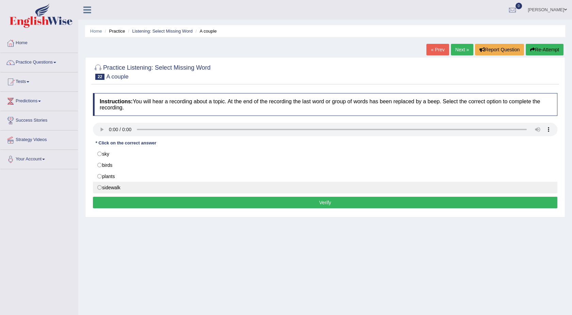
click at [101, 188] on label "sidewalk" at bounding box center [325, 188] width 465 height 12
radio input "true"
click at [134, 202] on button "Verify" at bounding box center [325, 203] width 465 height 12
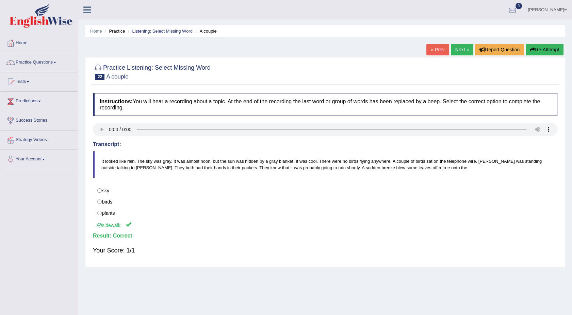
click at [456, 52] on link "Next »" at bounding box center [462, 50] width 22 height 12
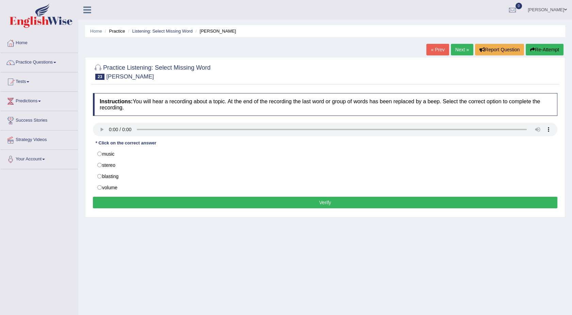
click at [391, 99] on h4 "Instructions: You will hear a recording about a topic. At the end of the record…" at bounding box center [325, 104] width 465 height 23
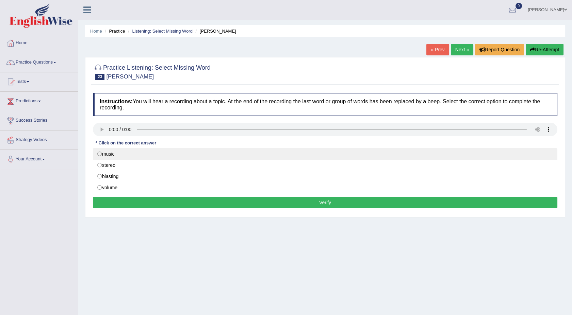
click at [204, 150] on label "music" at bounding box center [325, 154] width 465 height 12
radio input "true"
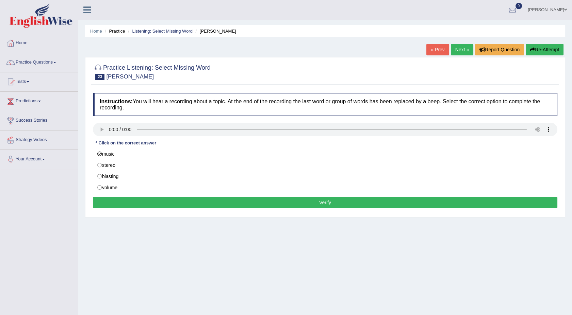
click at [124, 200] on button "Verify" at bounding box center [325, 203] width 465 height 12
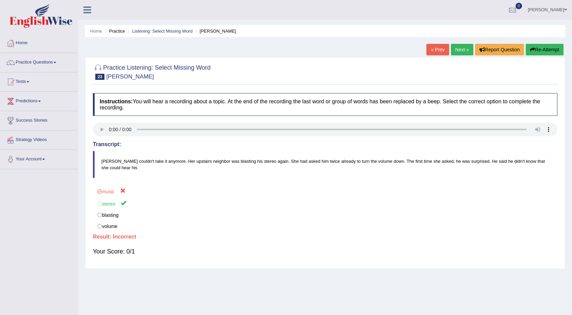
click at [455, 53] on link "Next »" at bounding box center [462, 50] width 22 height 12
